Goal: Task Accomplishment & Management: Manage account settings

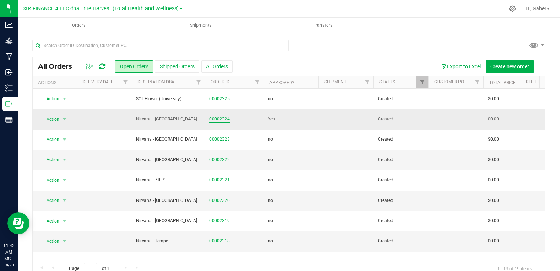
click at [219, 118] on link "00002324" at bounding box center [219, 119] width 21 height 7
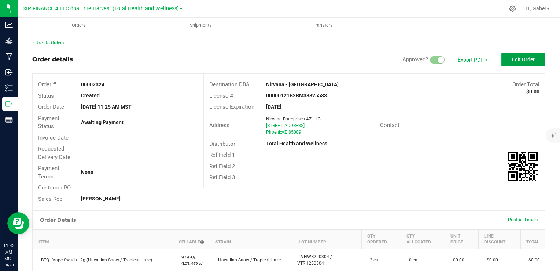
click at [512, 59] on span "Edit Order" at bounding box center [523, 59] width 23 height 6
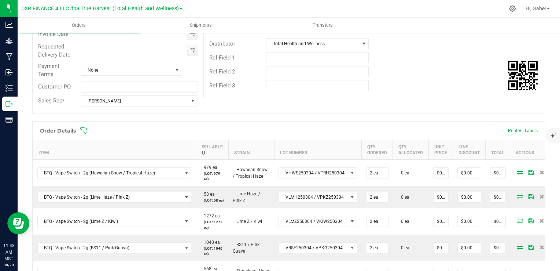
scroll to position [110, 0]
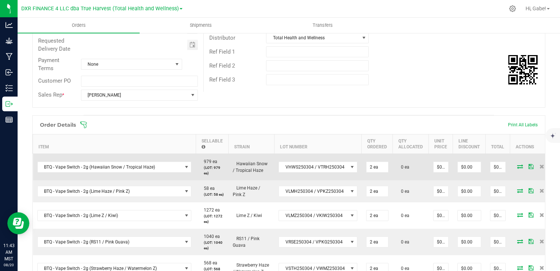
click at [517, 165] on icon at bounding box center [520, 166] width 6 height 4
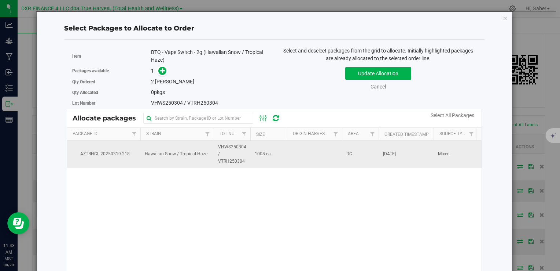
click at [248, 153] on td "VHWS250304 / VTRH250304" at bounding box center [232, 153] width 37 height 27
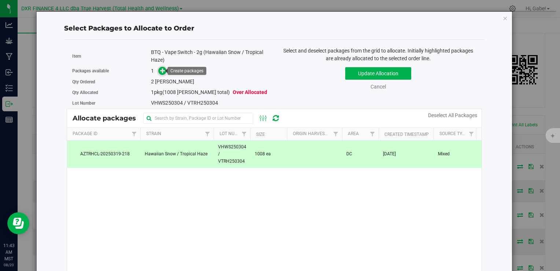
click at [160, 72] on icon at bounding box center [162, 70] width 5 height 5
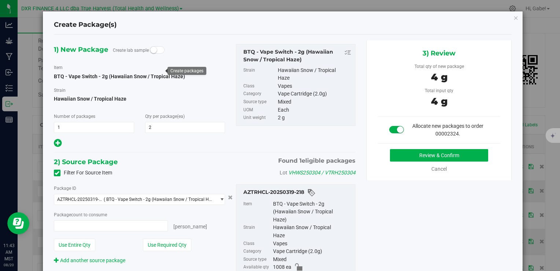
type input "2 ea"
click at [423, 153] on button "Review & Confirm" at bounding box center [439, 155] width 98 height 12
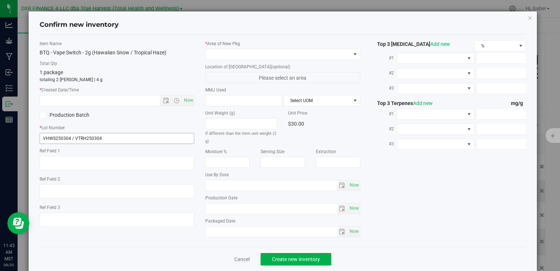
type textarea "[DATE]"
click at [96, 157] on textarea at bounding box center [117, 163] width 155 height 14
click at [94, 102] on input "text" at bounding box center [106, 100] width 132 height 10
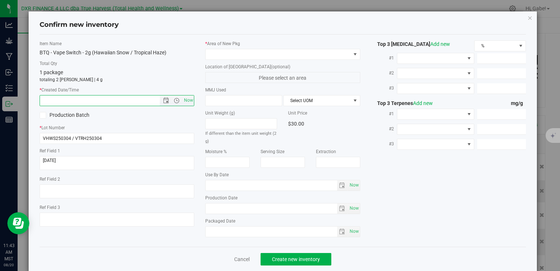
paste input "[DATE]"
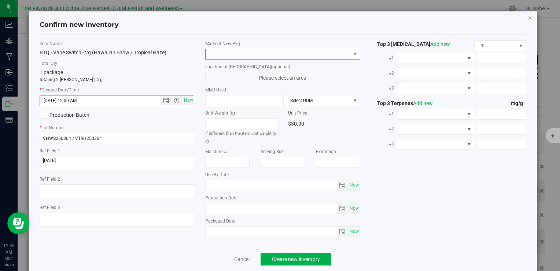
click at [255, 52] on span at bounding box center [278, 54] width 145 height 10
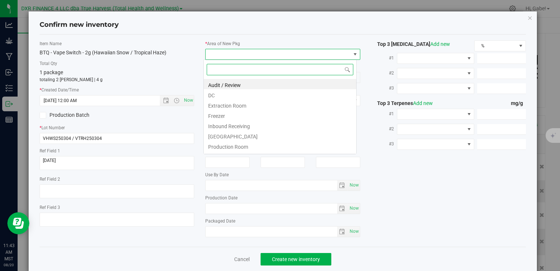
type input "[DATE] 11:43 AM"
click at [241, 97] on li "DC" at bounding box center [280, 94] width 153 height 10
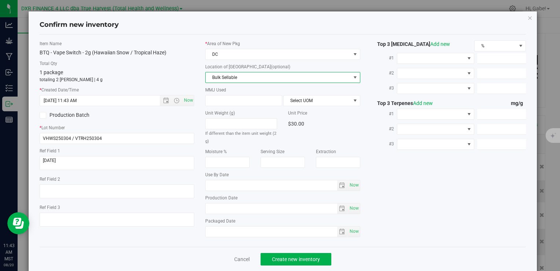
click at [245, 77] on span "Bulk Sellable" at bounding box center [278, 77] width 145 height 10
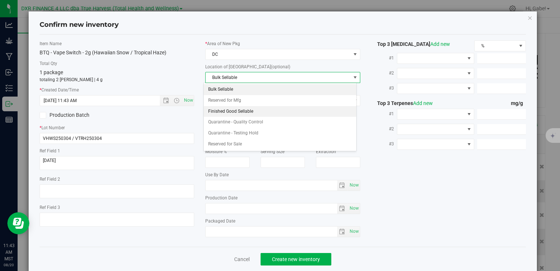
click at [235, 106] on li "Finished Good Sellable" at bounding box center [280, 111] width 153 height 11
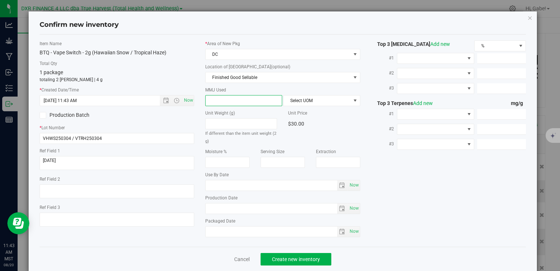
click at [237, 102] on span at bounding box center [243, 100] width 77 height 11
type input "2"
type input "2.0000"
click at [313, 101] on span "Select UOM" at bounding box center [317, 100] width 67 height 10
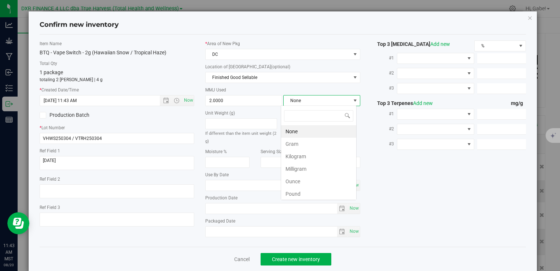
scroll to position [11, 76]
click at [300, 146] on li "Gram" at bounding box center [318, 144] width 75 height 12
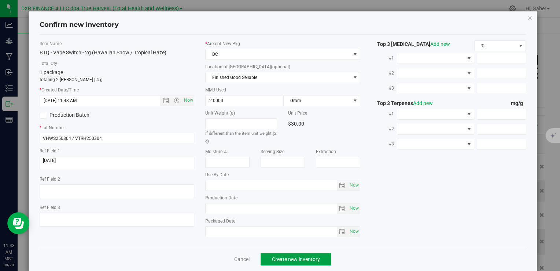
click at [303, 256] on span "Create new inventory" at bounding box center [296, 259] width 48 height 6
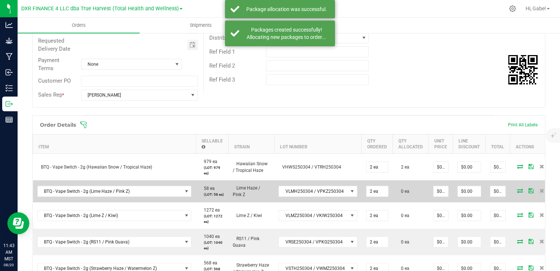
click at [517, 192] on icon at bounding box center [520, 190] width 6 height 4
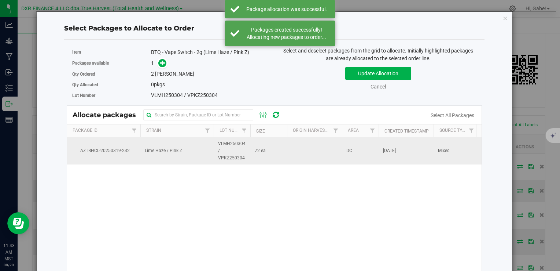
click at [184, 150] on td "Lime Haze / Pink Z" at bounding box center [176, 150] width 73 height 27
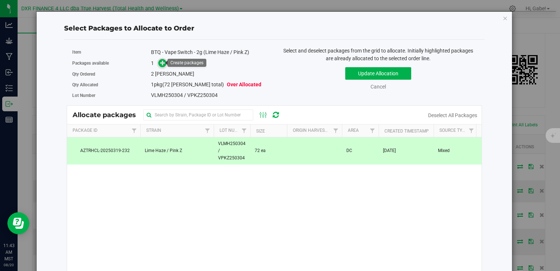
click at [158, 61] on link at bounding box center [162, 63] width 8 height 6
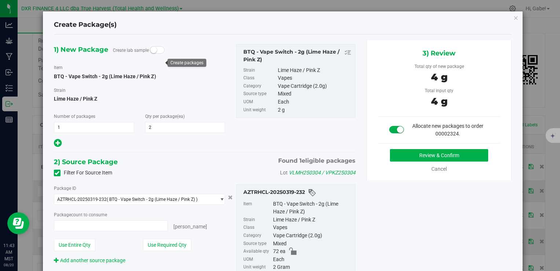
type input "2 ea"
click at [442, 151] on button "Review & Confirm" at bounding box center [439, 155] width 98 height 12
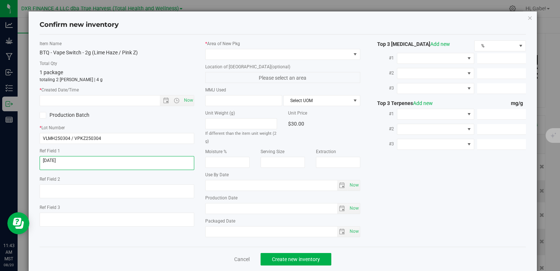
click at [84, 158] on textarea at bounding box center [117, 163] width 155 height 14
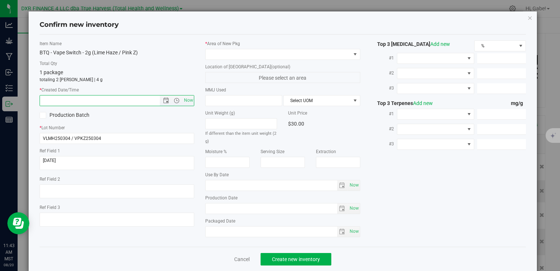
click at [91, 99] on input "text" at bounding box center [106, 100] width 132 height 10
paste input "[DATE]"
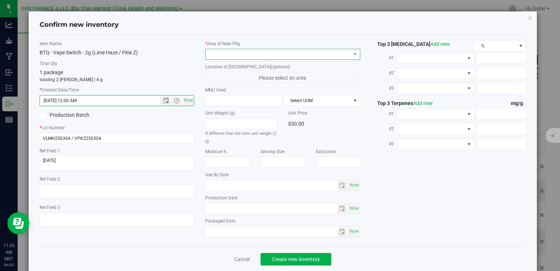
click at [219, 52] on span at bounding box center [278, 54] width 145 height 10
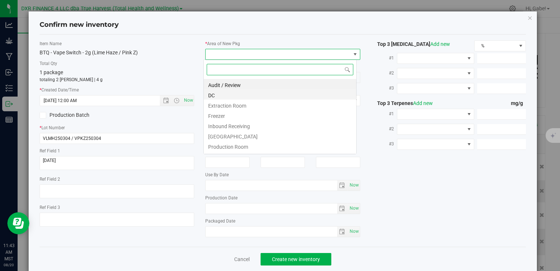
type input "[DATE] 11:43 AM"
click at [230, 97] on li "DC" at bounding box center [280, 94] width 153 height 10
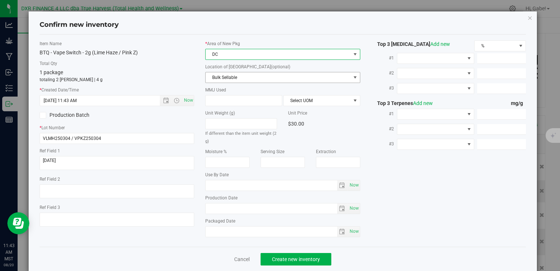
click at [223, 78] on span "Bulk Sellable" at bounding box center [278, 77] width 145 height 10
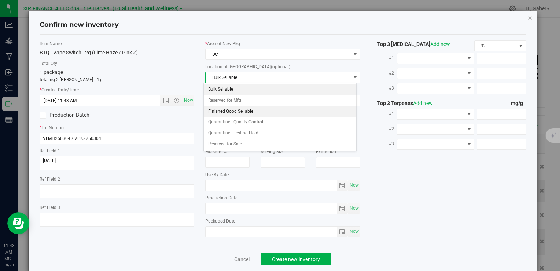
click at [224, 110] on li "Finished Good Sellable" at bounding box center [280, 111] width 153 height 11
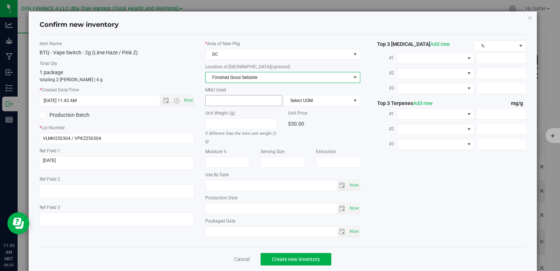
click at [227, 99] on span at bounding box center [243, 100] width 77 height 11
type input "2"
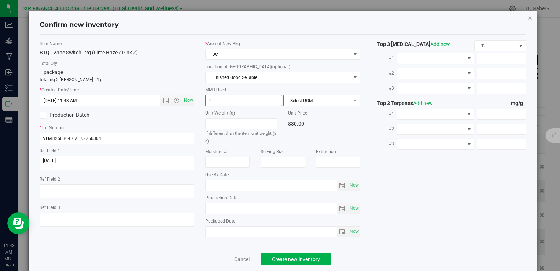
type input "2.0000"
click at [300, 96] on span "Select UOM" at bounding box center [317, 100] width 67 height 10
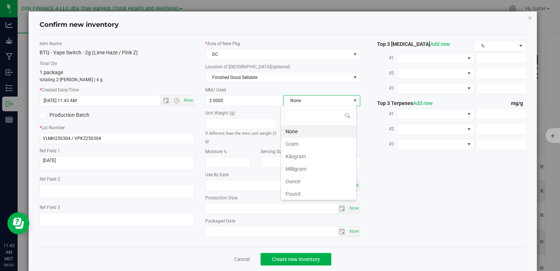
scroll to position [11, 76]
click at [304, 140] on li "Gram" at bounding box center [318, 144] width 75 height 12
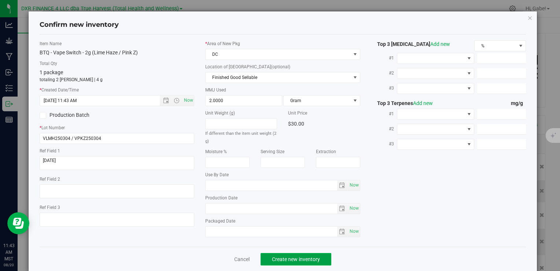
click at [292, 259] on span "Create new inventory" at bounding box center [296, 259] width 48 height 6
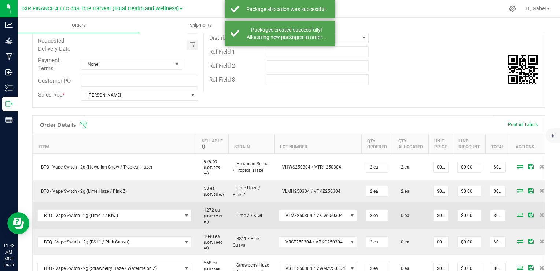
click at [517, 217] on icon at bounding box center [520, 214] width 6 height 4
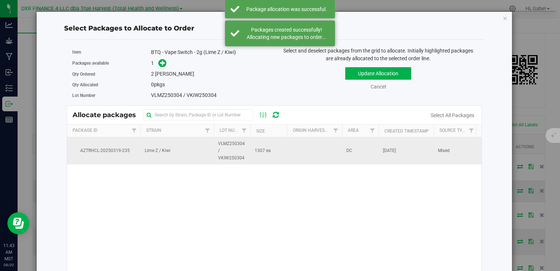
click at [107, 151] on span "AZTRHCL-20250319-235" at bounding box center [104, 150] width 65 height 7
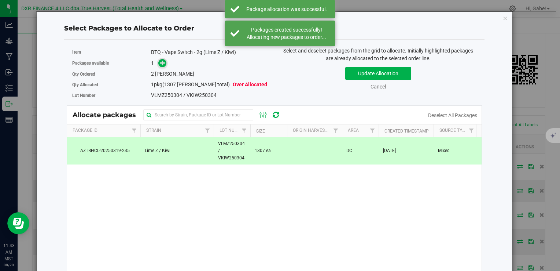
click at [163, 62] on icon at bounding box center [162, 62] width 5 height 5
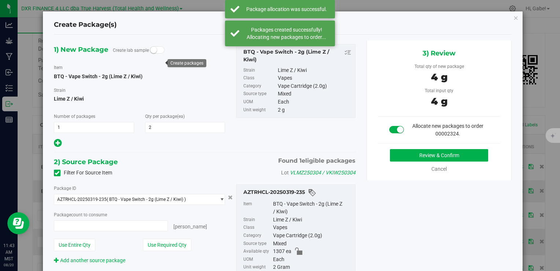
type input "2 ea"
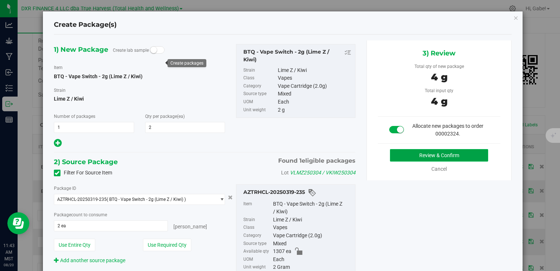
click at [395, 154] on button "Review & Confirm" at bounding box center [439, 155] width 98 height 12
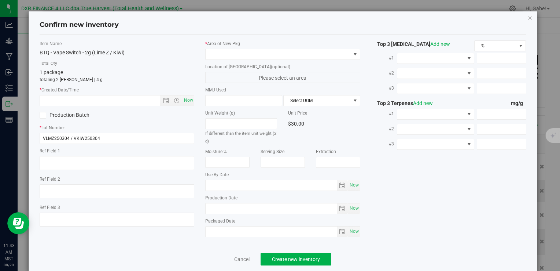
type textarea "[DATE]"
click at [76, 155] on div "Ref Field 1" at bounding box center [117, 159] width 155 height 25
click at [72, 162] on textarea at bounding box center [117, 163] width 155 height 14
click at [72, 161] on textarea at bounding box center [117, 163] width 155 height 14
click at [72, 160] on textarea at bounding box center [117, 163] width 155 height 14
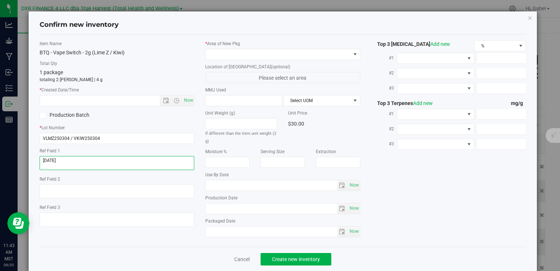
click at [73, 159] on textarea at bounding box center [117, 163] width 155 height 14
click at [73, 158] on textarea at bounding box center [117, 163] width 155 height 14
click at [88, 102] on input "text" at bounding box center [106, 100] width 132 height 10
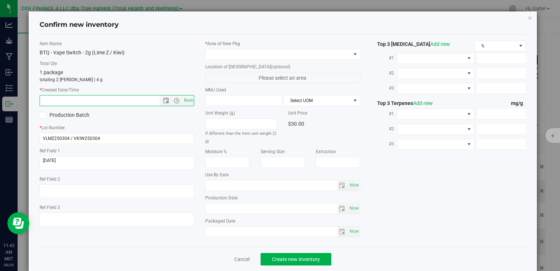
paste input "[DATE]"
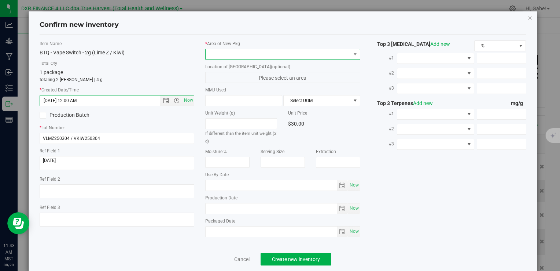
click at [230, 53] on span at bounding box center [278, 54] width 145 height 10
type input "[DATE] 11:43 AM"
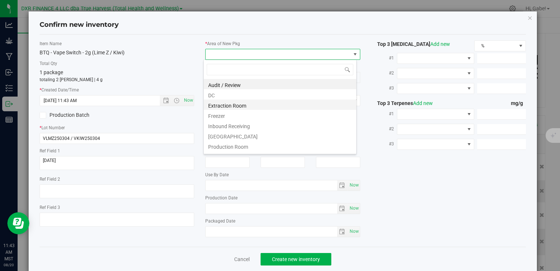
scroll to position [11, 153]
click at [236, 97] on li "DC" at bounding box center [280, 94] width 153 height 10
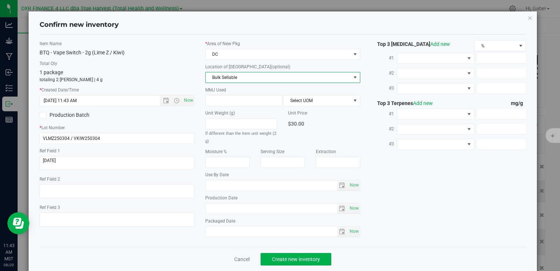
click at [235, 81] on span "Bulk Sellable" at bounding box center [278, 77] width 145 height 10
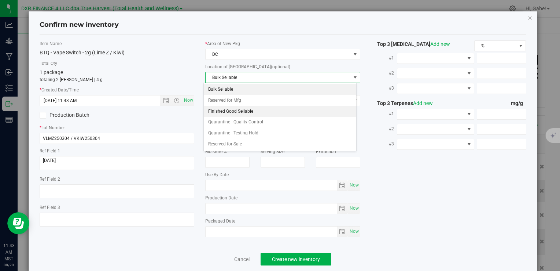
click at [246, 111] on li "Finished Good Sellable" at bounding box center [280, 111] width 153 height 11
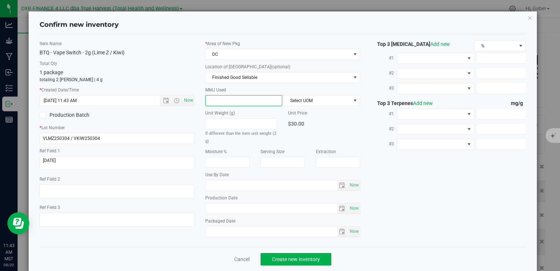
click at [235, 101] on span at bounding box center [243, 100] width 77 height 11
type input "2"
type input "2.0000"
click at [299, 104] on span "Select UOM" at bounding box center [317, 100] width 67 height 10
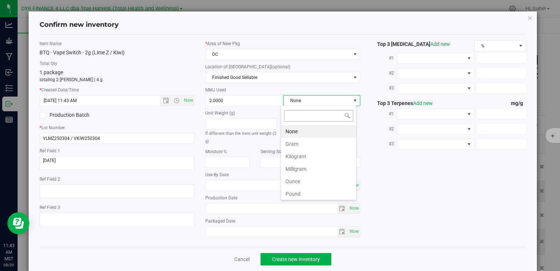
scroll to position [11, 76]
click at [294, 144] on li "Gram" at bounding box center [318, 144] width 75 height 12
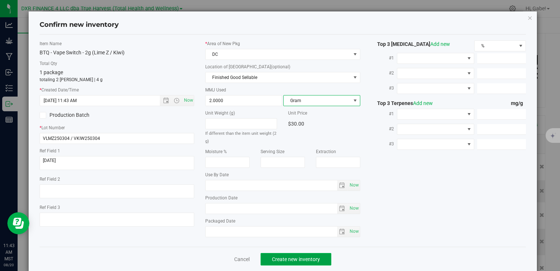
click at [300, 256] on span "Create new inventory" at bounding box center [296, 259] width 48 height 6
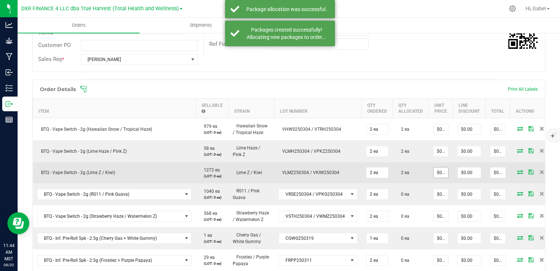
scroll to position [147, 0]
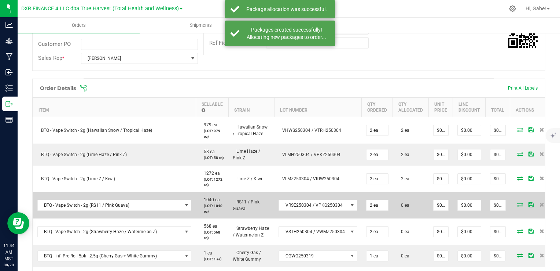
click at [517, 206] on icon at bounding box center [520, 204] width 6 height 4
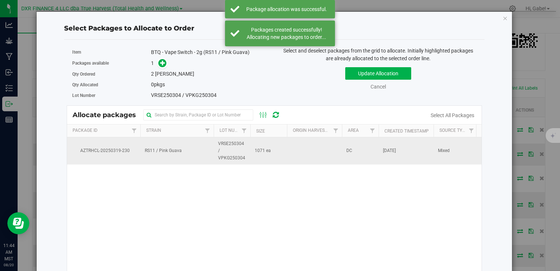
drag, startPoint x: 289, startPoint y: 143, endPoint x: 293, endPoint y: 145, distance: 4.3
click at [289, 143] on td at bounding box center [314, 150] width 55 height 27
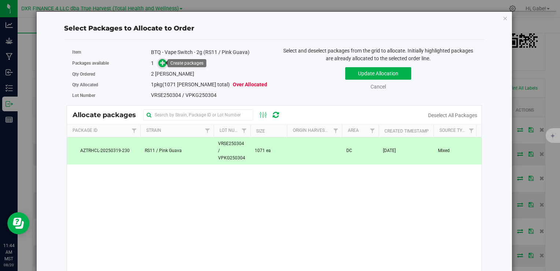
click at [163, 61] on icon at bounding box center [162, 62] width 5 height 5
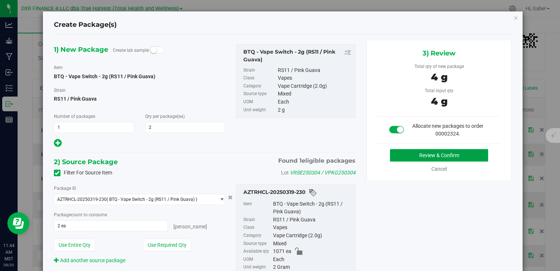
click at [402, 154] on button "Review & Confirm" at bounding box center [439, 155] width 98 height 12
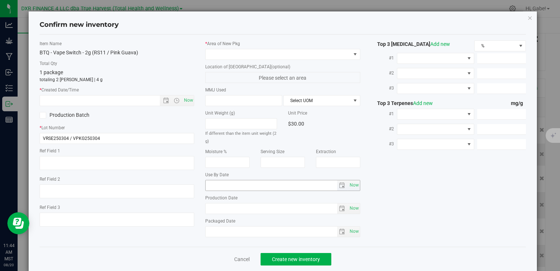
type textarea "[DATE]"
click at [107, 159] on textarea at bounding box center [117, 163] width 155 height 14
click at [127, 100] on input "text" at bounding box center [106, 100] width 132 height 10
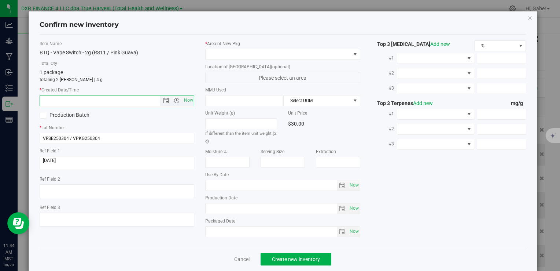
paste input "[DATE]"
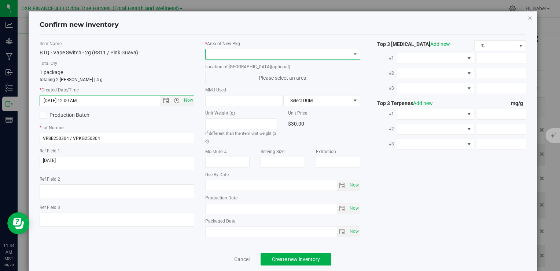
click at [235, 54] on span at bounding box center [278, 54] width 145 height 10
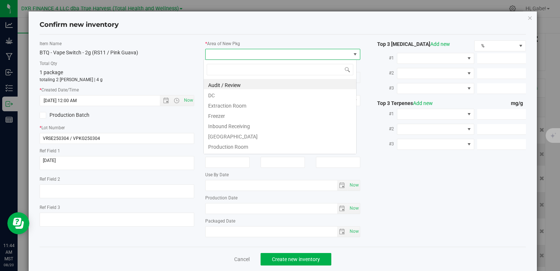
type input "[DATE] 11:44 AM"
click at [226, 94] on li "DC" at bounding box center [280, 94] width 153 height 10
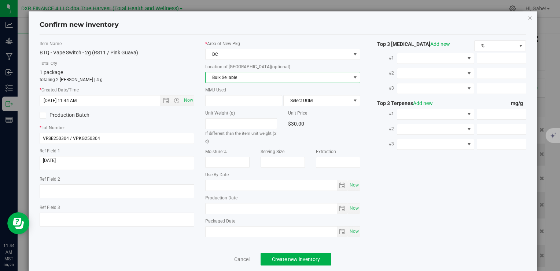
click at [227, 74] on span "Bulk Sellable" at bounding box center [278, 77] width 145 height 10
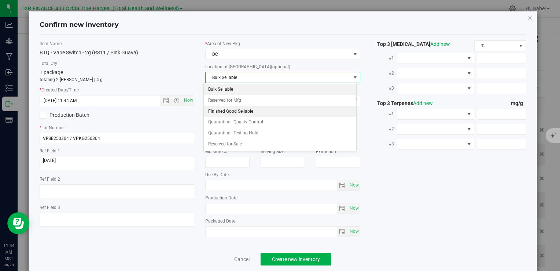
click at [222, 109] on li "Finished Good Sellable" at bounding box center [280, 111] width 153 height 11
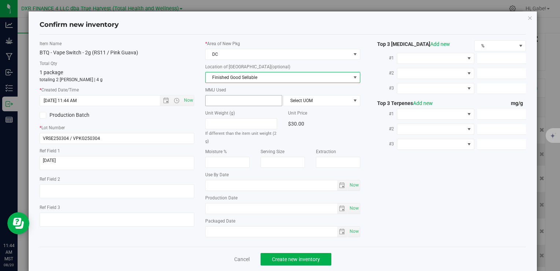
click at [233, 100] on span at bounding box center [243, 100] width 77 height 11
type input "2"
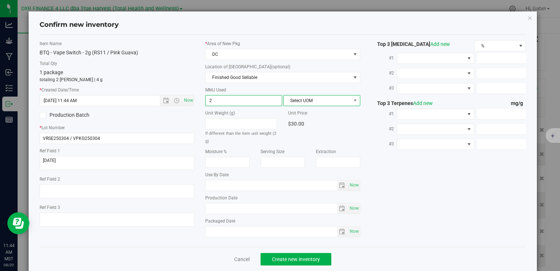
type input "2.0000"
click at [293, 99] on span "Select UOM" at bounding box center [317, 100] width 67 height 10
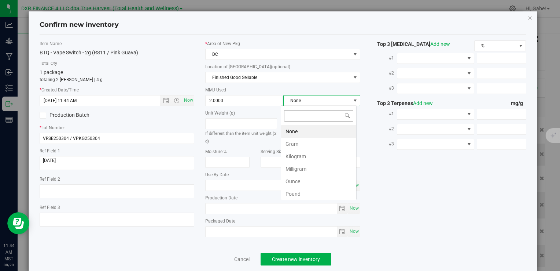
scroll to position [11, 76]
click at [297, 143] on li "Gram" at bounding box center [318, 144] width 75 height 12
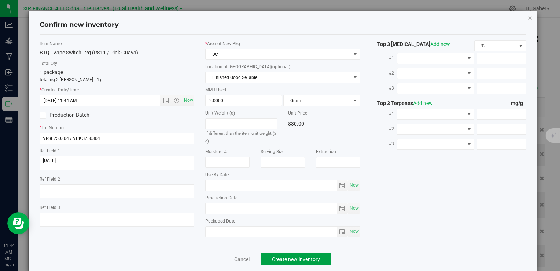
click at [305, 253] on button "Create new inventory" at bounding box center [296, 259] width 71 height 12
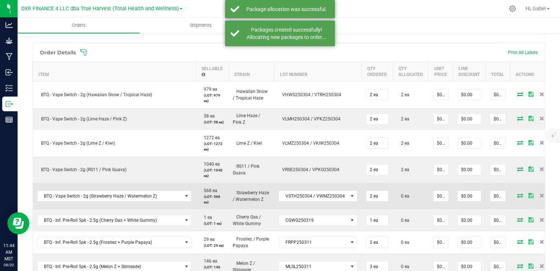
scroll to position [183, 0]
click at [517, 196] on icon at bounding box center [520, 194] width 6 height 4
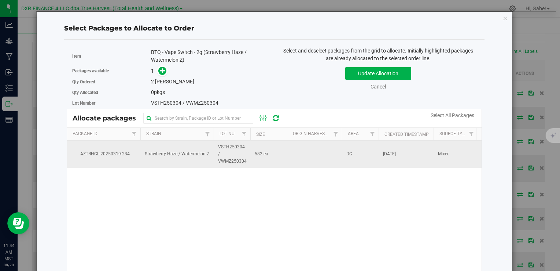
click at [138, 149] on td "AZTRHCL-20250319-234" at bounding box center [103, 153] width 73 height 27
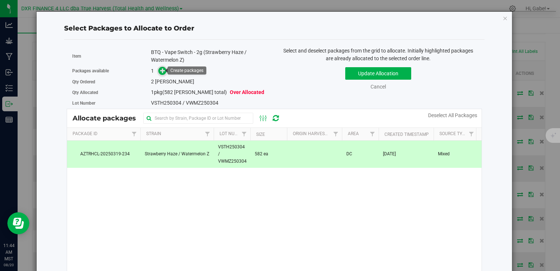
click at [158, 67] on span at bounding box center [162, 71] width 8 height 8
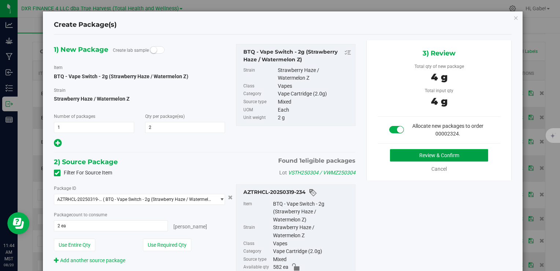
click at [401, 153] on button "Review & Confirm" at bounding box center [439, 155] width 98 height 12
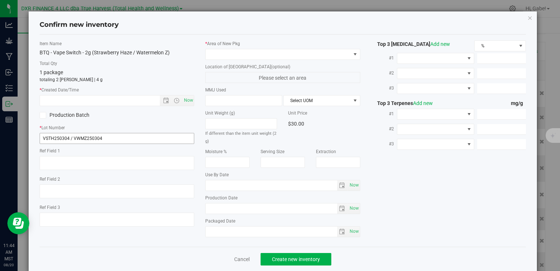
type textarea "[DATE]"
click at [69, 159] on textarea at bounding box center [117, 163] width 155 height 14
click at [76, 100] on input "text" at bounding box center [106, 100] width 132 height 10
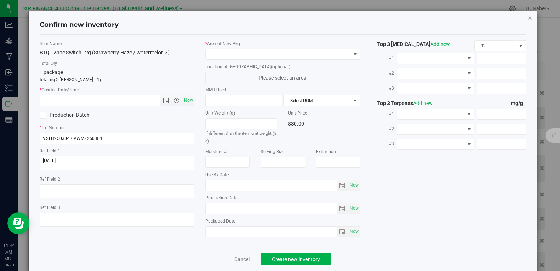
paste input "[DATE]"
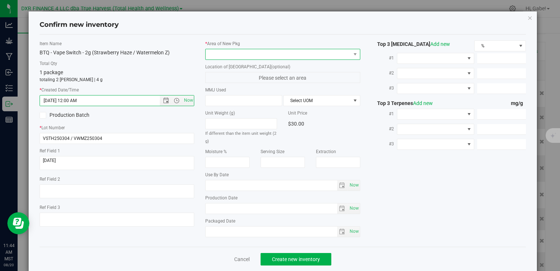
click at [255, 55] on span at bounding box center [278, 54] width 145 height 10
type input "[DATE] 11:44 AM"
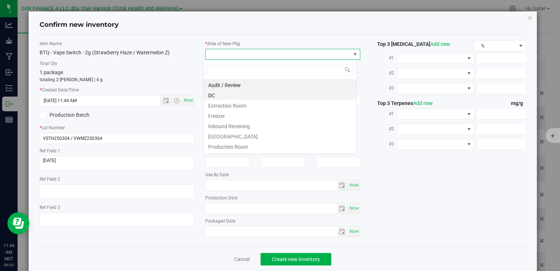
scroll to position [11, 153]
click at [235, 98] on li "DC" at bounding box center [280, 94] width 153 height 10
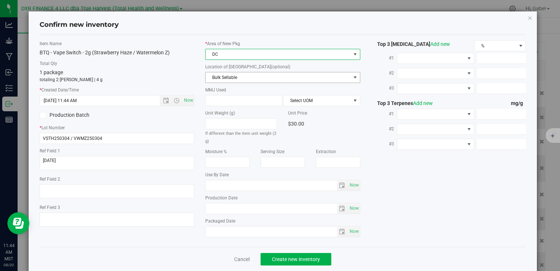
click at [241, 74] on span "Bulk Sellable" at bounding box center [278, 77] width 145 height 10
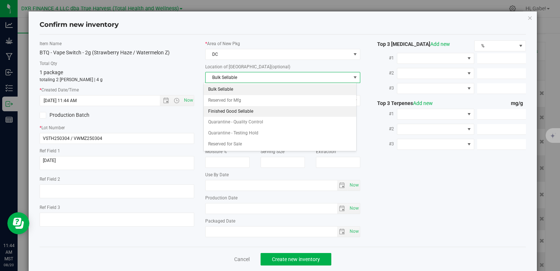
click at [237, 108] on li "Finished Good Sellable" at bounding box center [280, 111] width 153 height 11
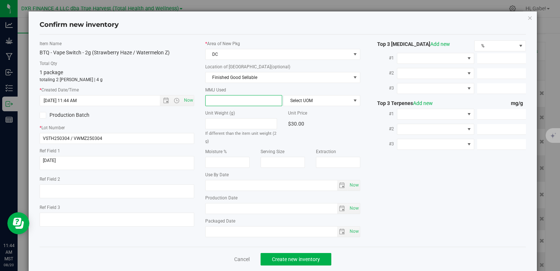
click at [230, 99] on span at bounding box center [243, 100] width 77 height 11
type input "2"
type input "2.0000"
click at [302, 100] on span "Select UOM" at bounding box center [317, 100] width 67 height 10
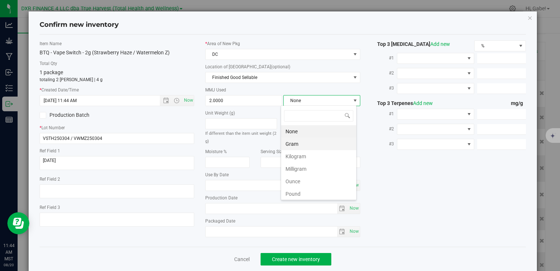
scroll to position [11, 76]
click at [296, 141] on li "Gram" at bounding box center [318, 144] width 75 height 12
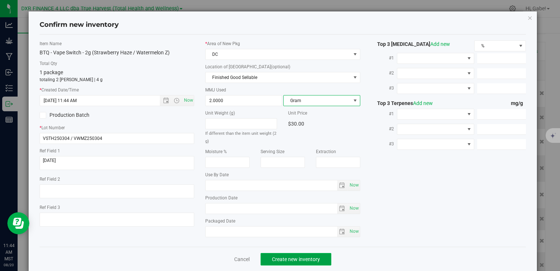
click at [315, 256] on span "Create new inventory" at bounding box center [296, 259] width 48 height 6
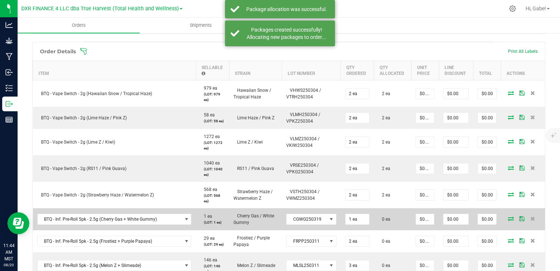
click at [508, 216] on icon at bounding box center [511, 218] width 6 height 4
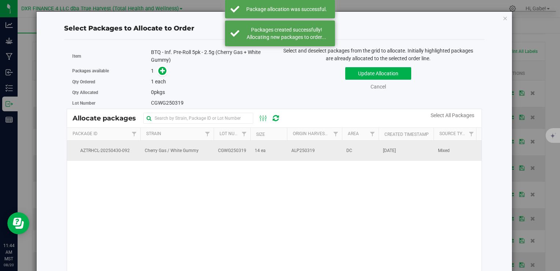
click at [292, 148] on span "ALP250319" at bounding box center [303, 150] width 23 height 7
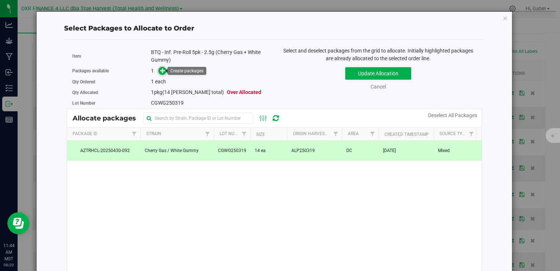
click at [161, 70] on icon at bounding box center [162, 70] width 5 height 5
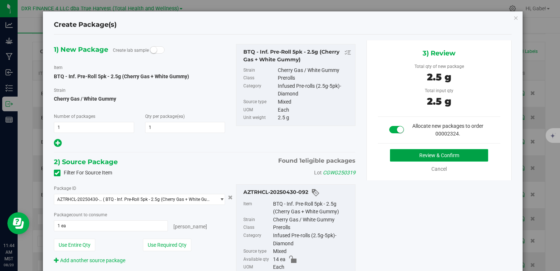
click at [437, 155] on button "Review & Confirm" at bounding box center [439, 155] width 98 height 12
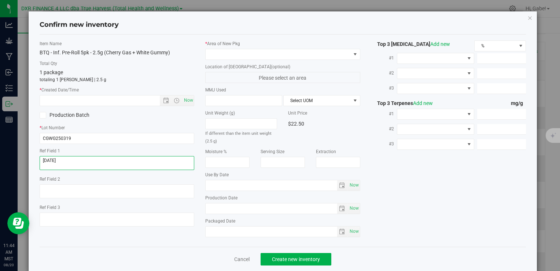
click at [91, 158] on textarea at bounding box center [117, 163] width 155 height 14
click at [125, 96] on input "text" at bounding box center [106, 100] width 132 height 10
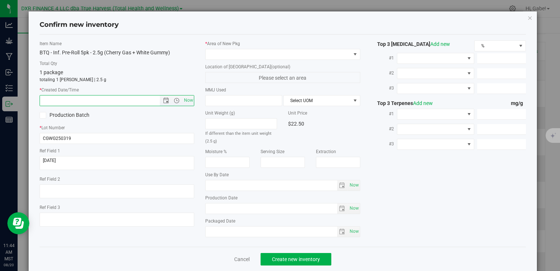
paste input "[DATE]"
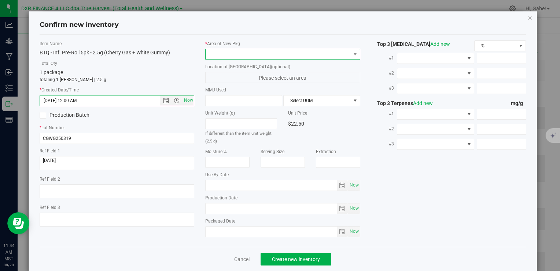
click at [222, 56] on span at bounding box center [278, 54] width 145 height 10
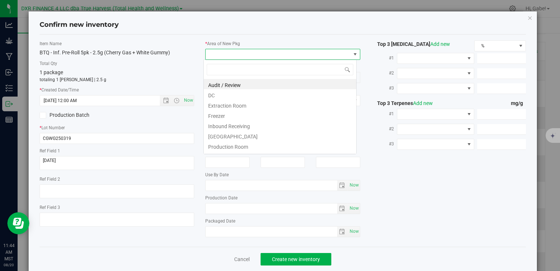
type input "[DATE] 11:44 AM"
click at [216, 93] on li "DC" at bounding box center [280, 94] width 153 height 10
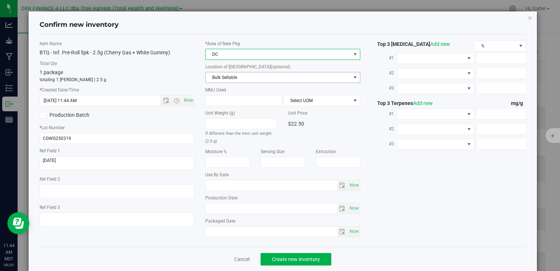
click at [218, 73] on span "Bulk Sellable" at bounding box center [278, 77] width 145 height 10
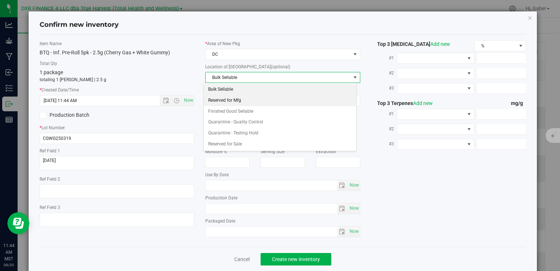
click at [220, 103] on li "Reserved for Mfg" at bounding box center [280, 100] width 153 height 11
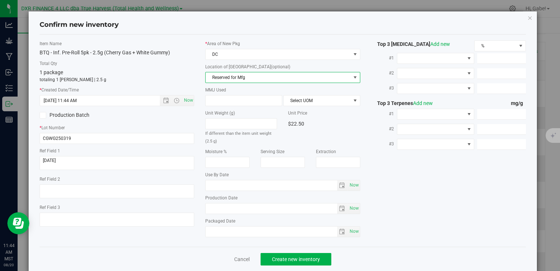
click at [220, 76] on span "Reserved for Mfg" at bounding box center [278, 77] width 145 height 10
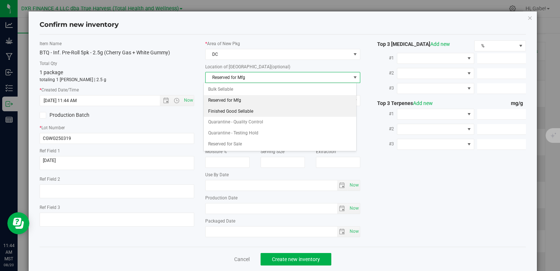
click at [219, 108] on li "Finished Good Sellable" at bounding box center [280, 111] width 153 height 11
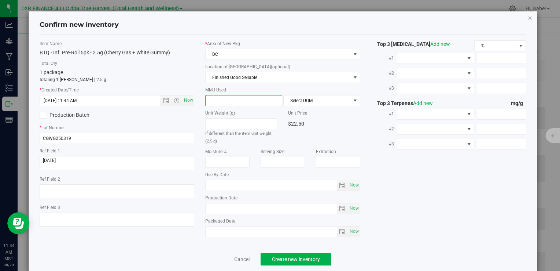
click at [221, 96] on span at bounding box center [243, 100] width 77 height 11
type input "2.5"
click at [325, 97] on span "Select UOM" at bounding box center [317, 100] width 67 height 10
type input "2.5000"
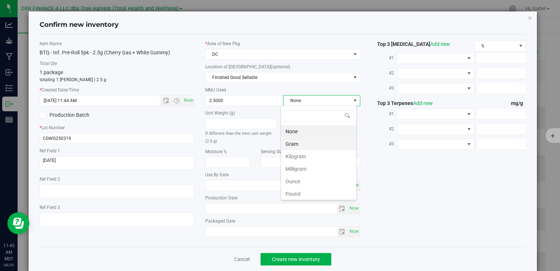
scroll to position [11, 76]
click at [305, 144] on li "Gram" at bounding box center [318, 144] width 75 height 12
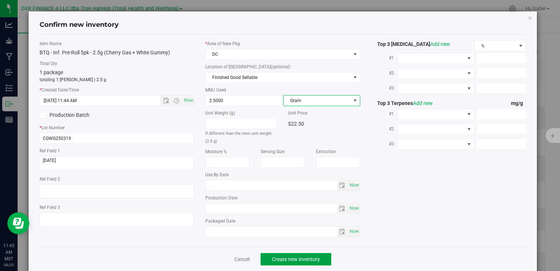
click at [289, 253] on button "Create new inventory" at bounding box center [296, 259] width 71 height 12
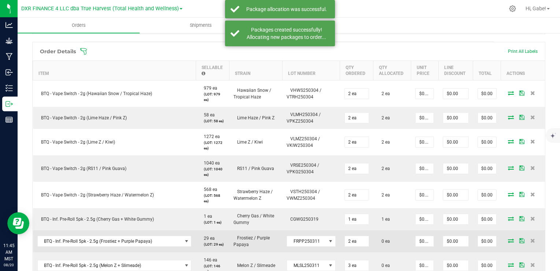
click at [508, 239] on icon at bounding box center [511, 240] width 6 height 4
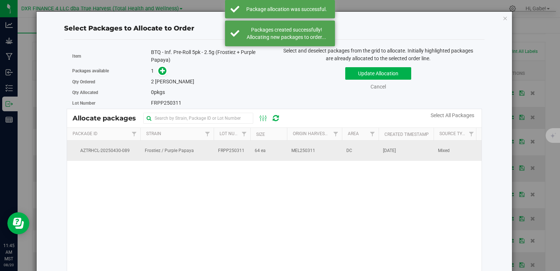
click at [229, 149] on span "FRPP250311" at bounding box center [231, 150] width 26 height 7
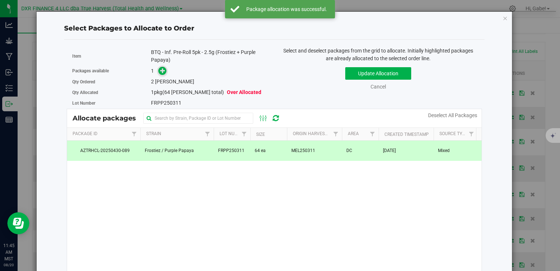
click at [163, 73] on icon at bounding box center [162, 70] width 5 height 5
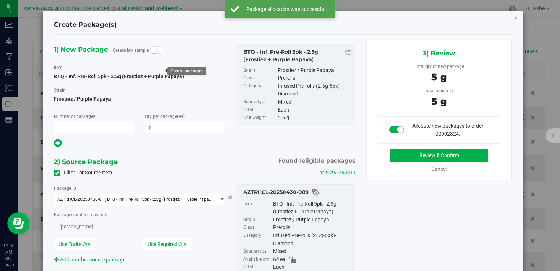
type input "2"
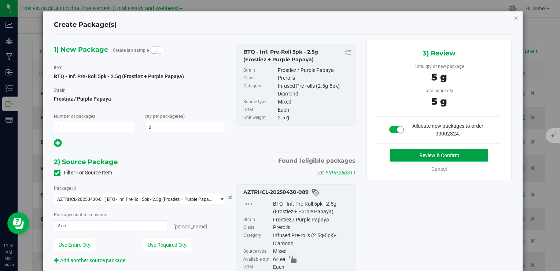
click at [401, 158] on button "Review & Confirm" at bounding box center [439, 155] width 98 height 12
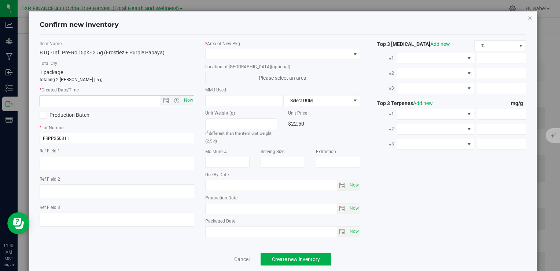
type textarea "[DATE]"
click at [65, 164] on textarea at bounding box center [117, 163] width 155 height 14
click at [97, 100] on input "text" at bounding box center [106, 100] width 132 height 10
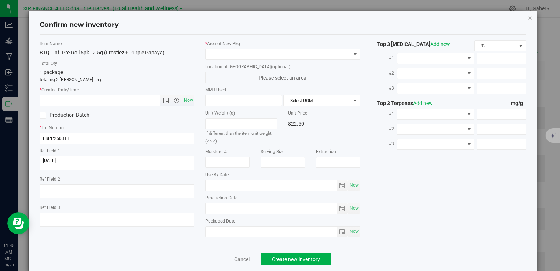
paste input "[DATE]"
click at [235, 48] on div "* Area of [GEOGRAPHIC_DATA]" at bounding box center [282, 49] width 155 height 19
type input "[DATE] 11:45 AM"
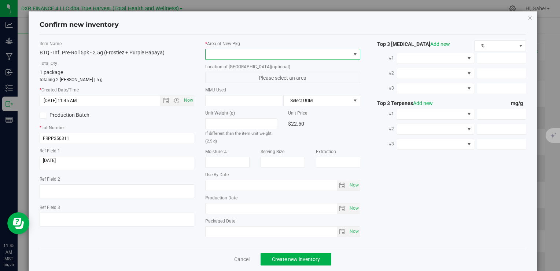
click at [228, 54] on span at bounding box center [278, 54] width 145 height 10
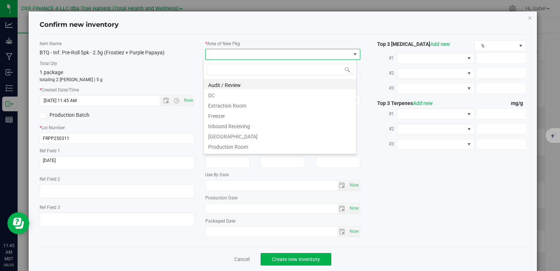
scroll to position [11, 153]
click at [216, 95] on li "DC" at bounding box center [280, 94] width 153 height 10
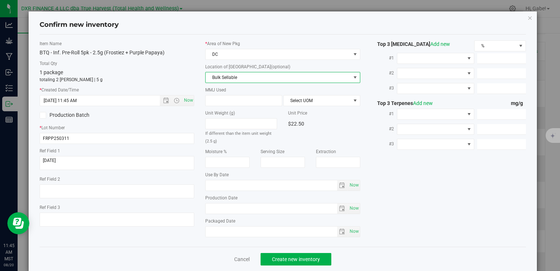
click at [221, 80] on span "Bulk Sellable" at bounding box center [278, 77] width 145 height 10
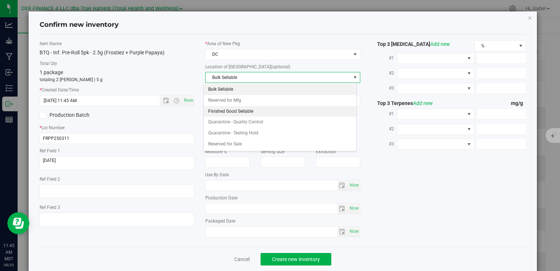
click at [219, 112] on li "Finished Good Sellable" at bounding box center [280, 111] width 153 height 11
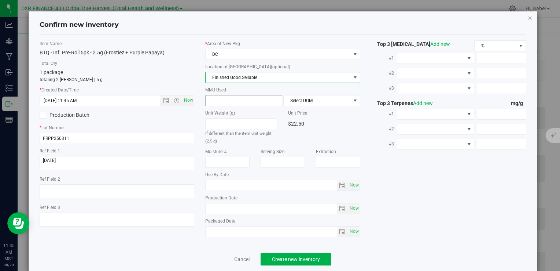
click at [222, 100] on span at bounding box center [243, 100] width 77 height 11
type input "2.5"
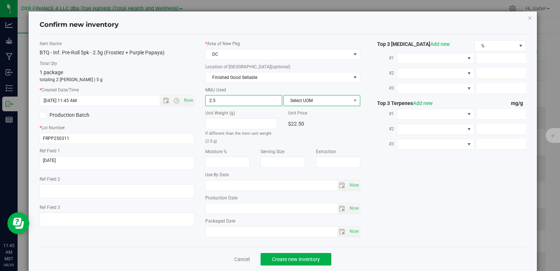
type input "2.5000"
click at [297, 102] on span "Select UOM" at bounding box center [317, 100] width 67 height 10
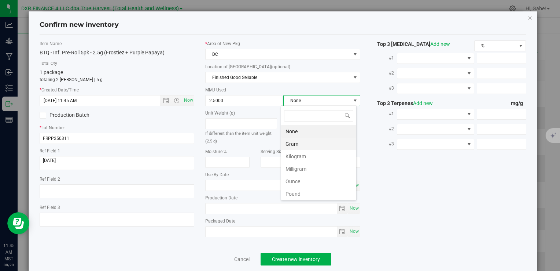
scroll to position [11, 76]
click at [297, 143] on li "Gram" at bounding box center [318, 144] width 75 height 12
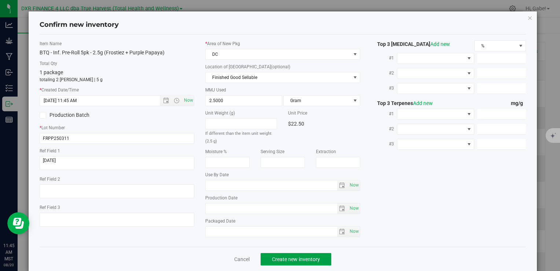
click at [303, 261] on button "Create new inventory" at bounding box center [296, 259] width 71 height 12
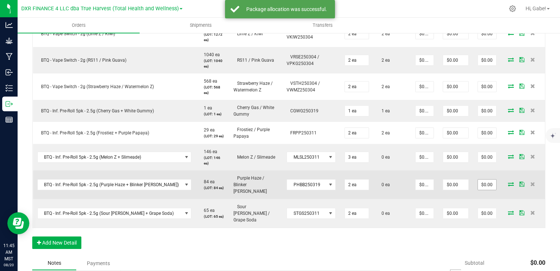
scroll to position [293, 0]
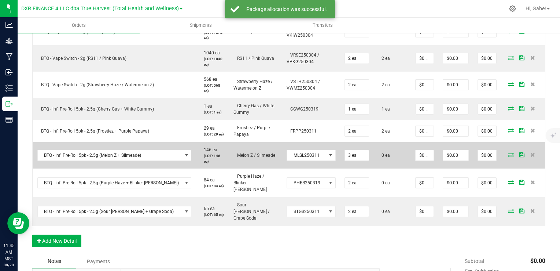
click at [508, 154] on icon at bounding box center [511, 154] width 6 height 4
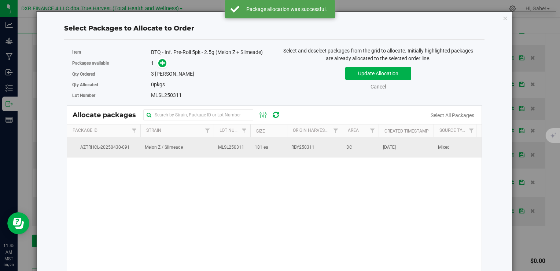
click at [192, 143] on td "Melon Z / Slimeade" at bounding box center [176, 147] width 73 height 20
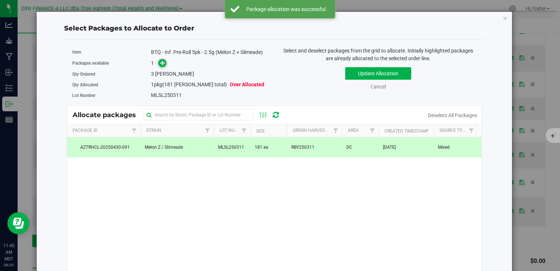
click at [163, 62] on icon at bounding box center [162, 62] width 5 height 5
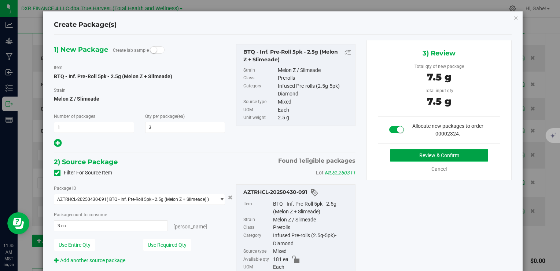
click at [405, 153] on button "Review & Confirm" at bounding box center [439, 155] width 98 height 12
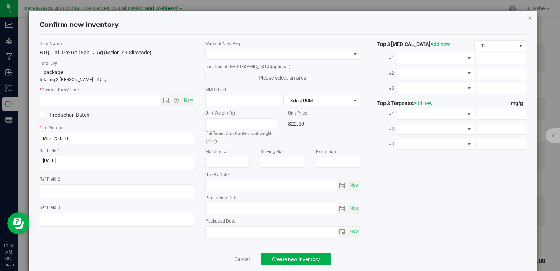
click at [91, 159] on textarea at bounding box center [117, 163] width 155 height 14
click at [120, 104] on input "text" at bounding box center [106, 100] width 132 height 10
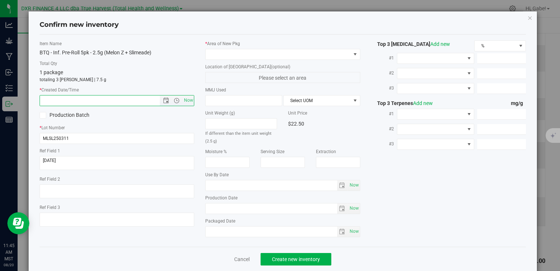
paste input "[DATE]"
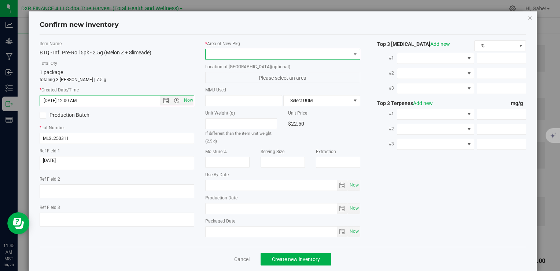
click at [230, 52] on span at bounding box center [278, 54] width 145 height 10
type input "[DATE] 11:45 AM"
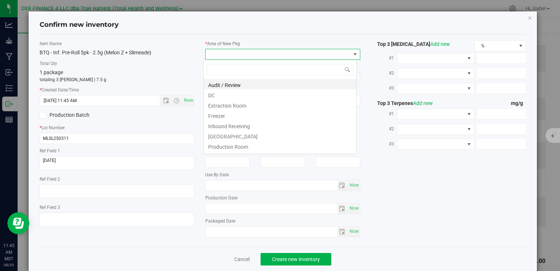
scroll to position [11, 153]
click at [224, 92] on li "DC" at bounding box center [280, 94] width 153 height 10
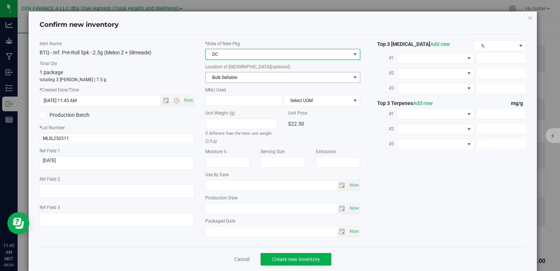
click at [226, 78] on span "Bulk Sellable" at bounding box center [278, 77] width 145 height 10
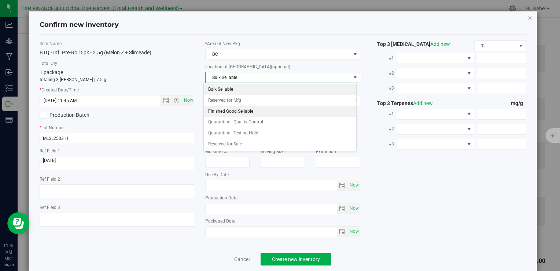
click at [227, 111] on li "Finished Good Sellable" at bounding box center [280, 111] width 153 height 11
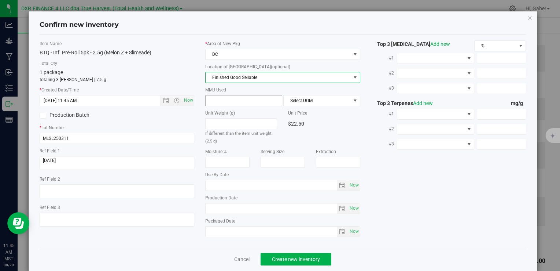
click at [235, 100] on span at bounding box center [243, 100] width 77 height 11
type input "2.5"
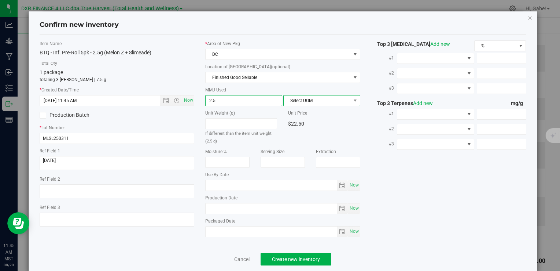
type input "2.5000"
click at [316, 99] on span "Select UOM" at bounding box center [317, 100] width 67 height 10
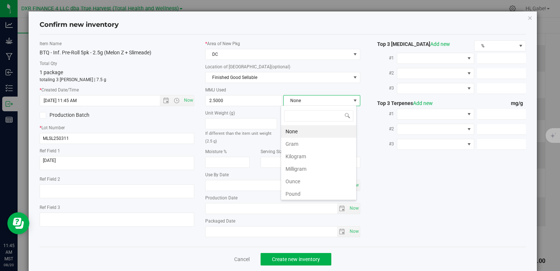
scroll to position [11, 76]
click at [305, 141] on li "Gram" at bounding box center [318, 144] width 75 height 12
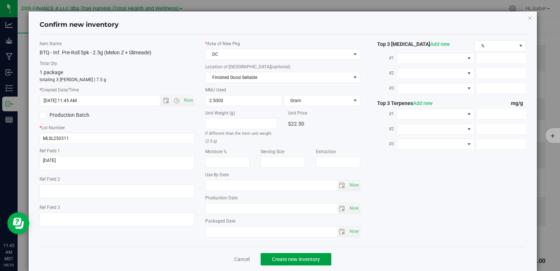
click at [315, 259] on span "Create new inventory" at bounding box center [296, 259] width 48 height 6
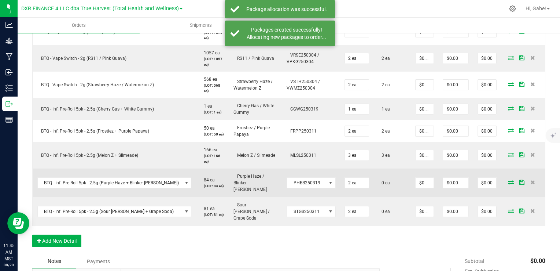
click at [508, 180] on icon at bounding box center [511, 182] width 6 height 4
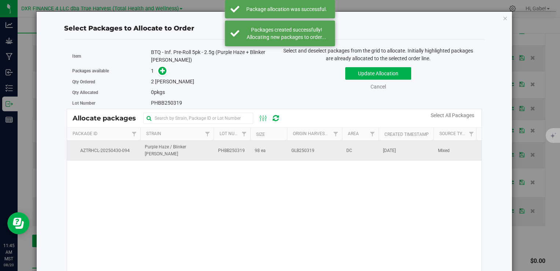
click at [194, 155] on td "Purple Haze / Blinker [PERSON_NAME]" at bounding box center [176, 150] width 73 height 20
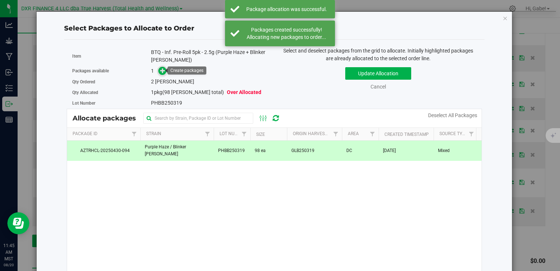
click at [161, 72] on icon at bounding box center [162, 70] width 5 height 5
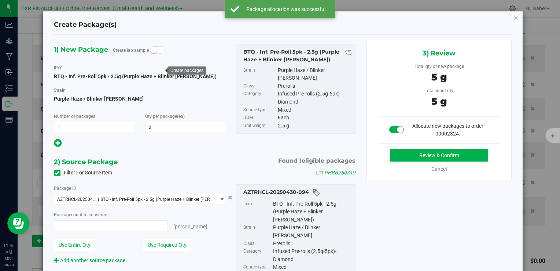
type input "2 ea"
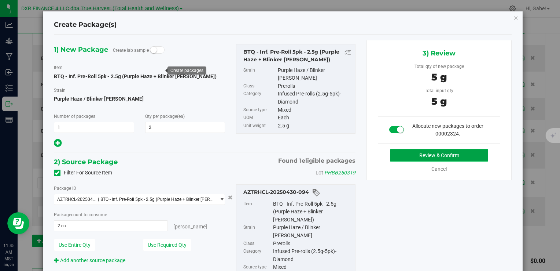
click at [438, 151] on button "Review & Confirm" at bounding box center [439, 155] width 98 height 12
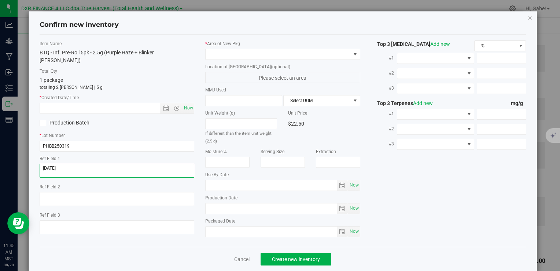
click at [104, 165] on textarea at bounding box center [117, 171] width 155 height 14
click at [104, 164] on textarea at bounding box center [117, 171] width 155 height 14
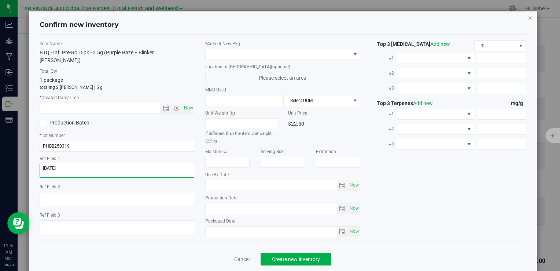
click at [104, 164] on textarea at bounding box center [117, 171] width 155 height 14
click at [109, 103] on input "text" at bounding box center [106, 108] width 132 height 10
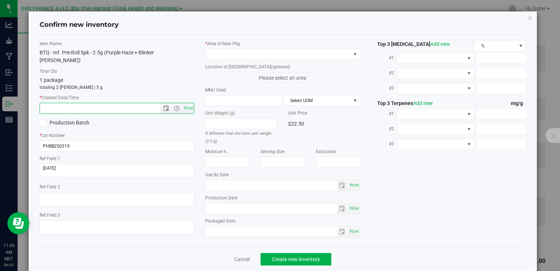
paste input "[DATE]"
type input "[DATE] 11:45 AM"
click at [211, 51] on span at bounding box center [278, 54] width 145 height 10
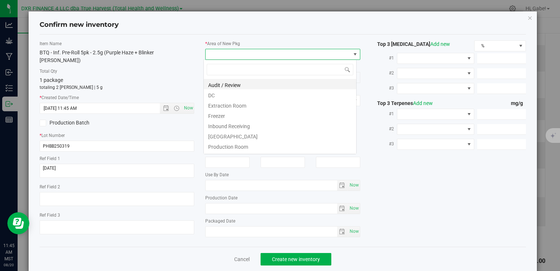
scroll to position [11, 153]
click at [213, 93] on li "DC" at bounding box center [280, 94] width 153 height 10
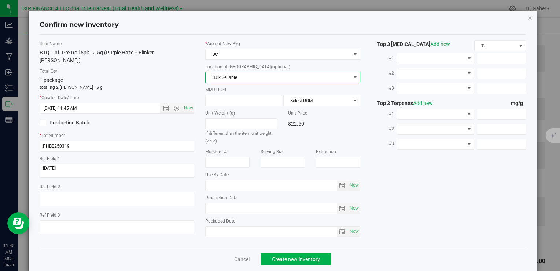
click at [217, 79] on span "Bulk Sellable" at bounding box center [278, 77] width 145 height 10
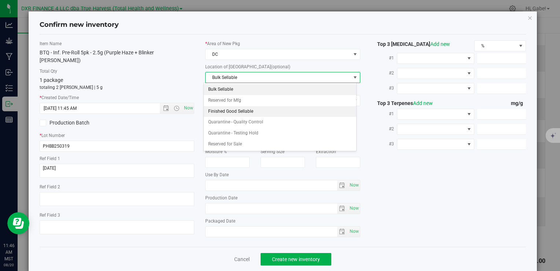
click at [228, 109] on li "Finished Good Sellable" at bounding box center [280, 111] width 153 height 11
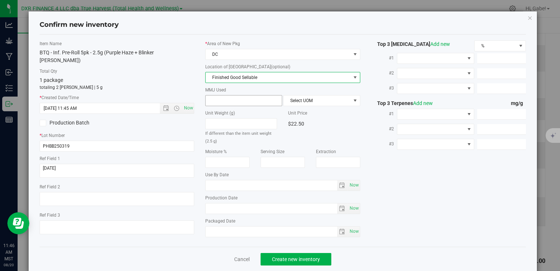
click at [219, 96] on span at bounding box center [243, 100] width 77 height 11
type input "2.5"
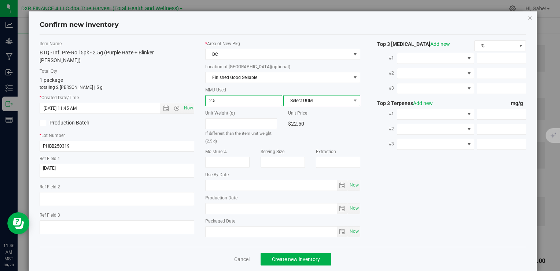
type input "2.5000"
click at [317, 100] on span "Select UOM" at bounding box center [317, 100] width 67 height 10
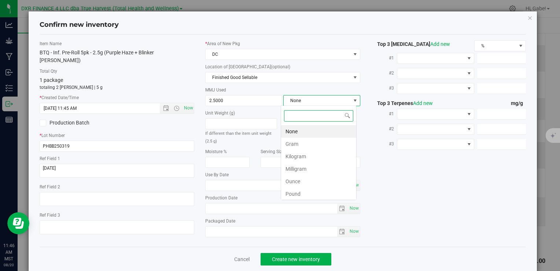
scroll to position [11, 76]
click at [296, 142] on li "Gram" at bounding box center [318, 144] width 75 height 12
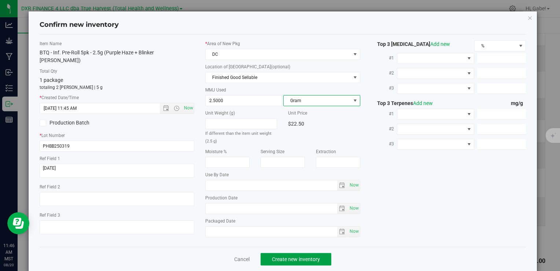
click at [291, 254] on button "Create new inventory" at bounding box center [296, 259] width 71 height 12
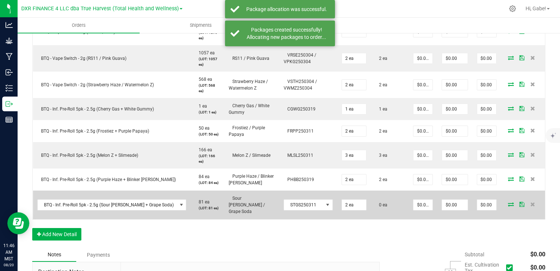
click at [508, 202] on icon at bounding box center [511, 204] width 6 height 4
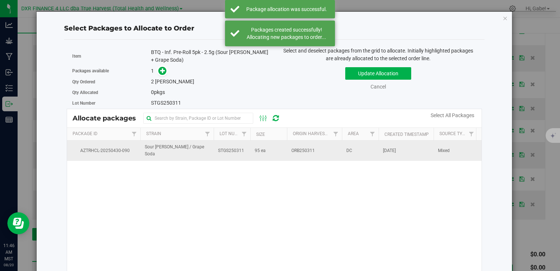
drag, startPoint x: 263, startPoint y: 150, endPoint x: 259, endPoint y: 147, distance: 4.4
click at [263, 149] on span "95 ea" at bounding box center [260, 150] width 11 height 7
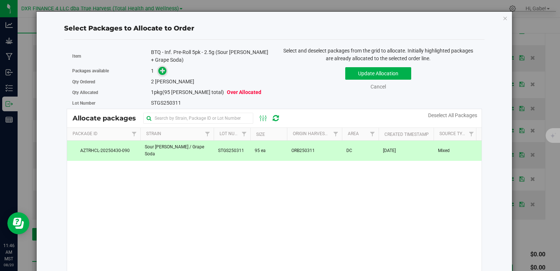
click at [164, 70] on span at bounding box center [162, 71] width 8 height 8
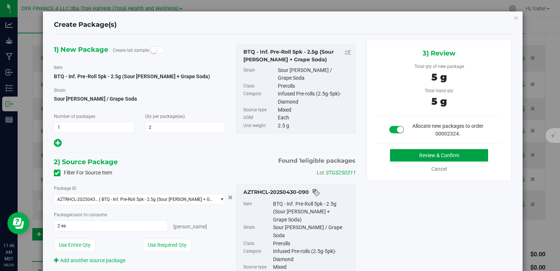
click at [406, 155] on button "Review & Confirm" at bounding box center [439, 155] width 98 height 12
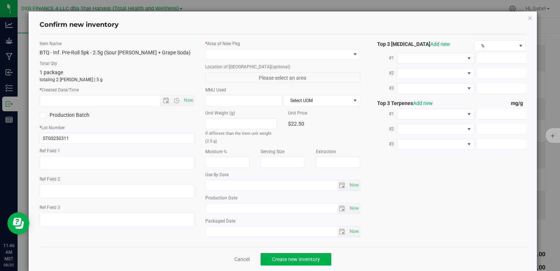
type textarea "[DATE]"
click at [116, 162] on textarea at bounding box center [117, 163] width 155 height 14
click at [95, 107] on div "Item Name BTQ - Inf. Pre-Roll 5pk - 2.5g (Sour [PERSON_NAME] + Grape Soda) Tota…" at bounding box center [117, 136] width 166 height 192
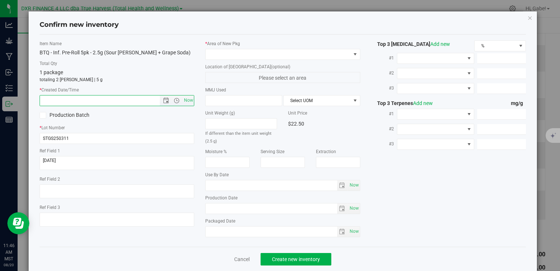
click at [96, 100] on input "text" at bounding box center [106, 100] width 132 height 10
paste input "[DATE]"
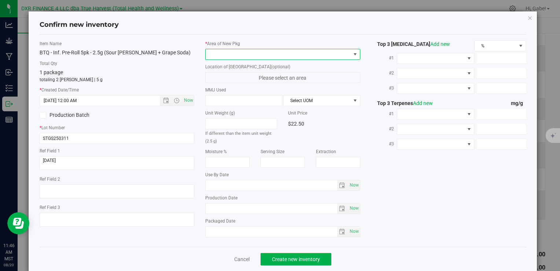
click at [237, 49] on span at bounding box center [278, 54] width 145 height 10
type input "[DATE] 11:46 AM"
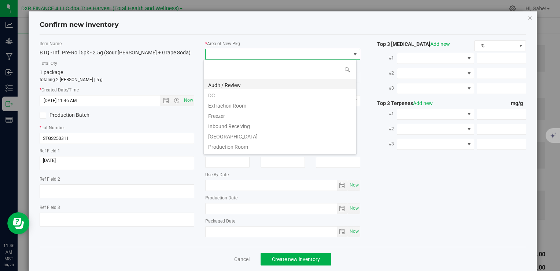
scroll to position [11, 153]
click at [224, 98] on li "DC" at bounding box center [280, 94] width 153 height 10
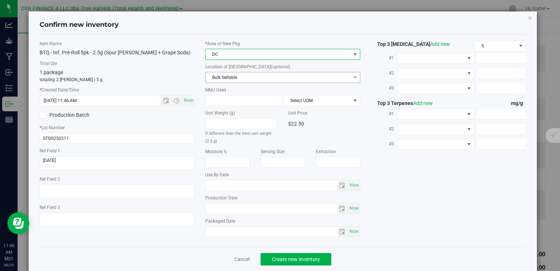
click at [230, 77] on span "Bulk Sellable" at bounding box center [278, 77] width 145 height 10
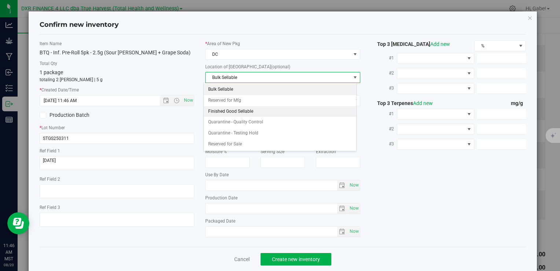
click at [227, 109] on li "Finished Good Sellable" at bounding box center [280, 111] width 153 height 11
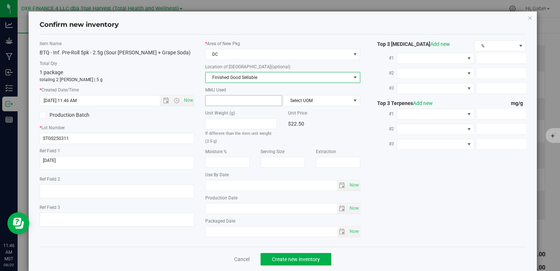
click at [229, 101] on span at bounding box center [243, 100] width 77 height 11
type input "2.5"
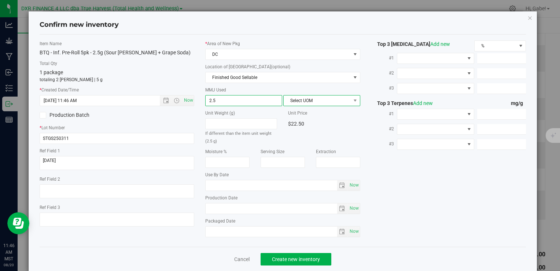
type input "2.5000"
click at [320, 97] on span "Select UOM" at bounding box center [317, 100] width 67 height 10
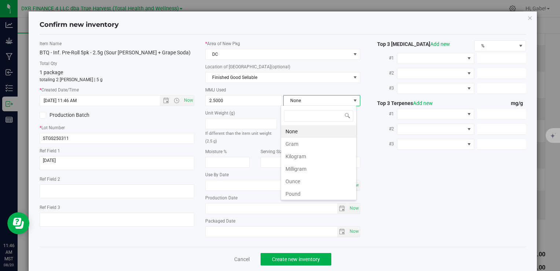
scroll to position [11, 76]
click at [293, 142] on li "Gram" at bounding box center [318, 144] width 75 height 12
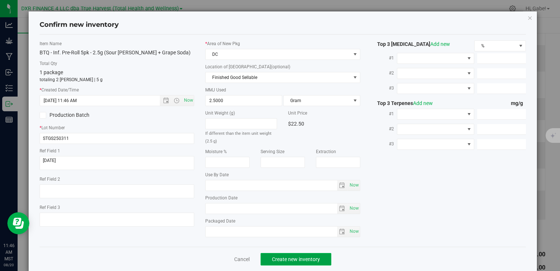
click at [299, 257] on span "Create new inventory" at bounding box center [296, 259] width 48 height 6
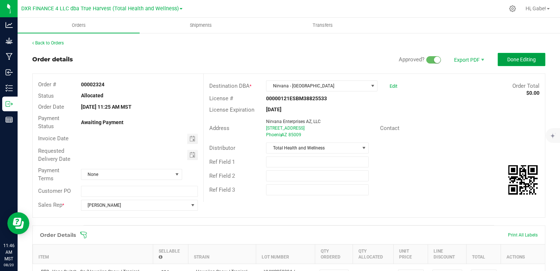
click at [503, 62] on button "Done Editing" at bounding box center [522, 59] width 48 height 13
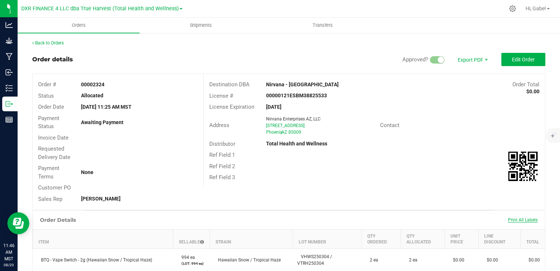
click at [522, 219] on span "Print All Labels" at bounding box center [523, 219] width 30 height 5
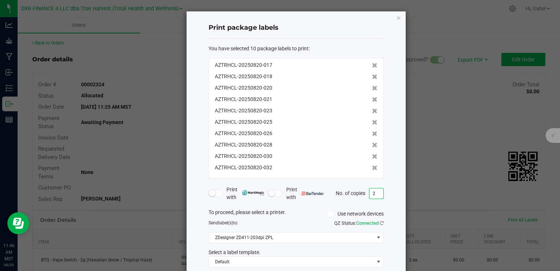
drag, startPoint x: 373, startPoint y: 190, endPoint x: 358, endPoint y: 195, distance: 15.8
click at [359, 195] on div "No. of copies 2" at bounding box center [360, 193] width 48 height 11
type input "1"
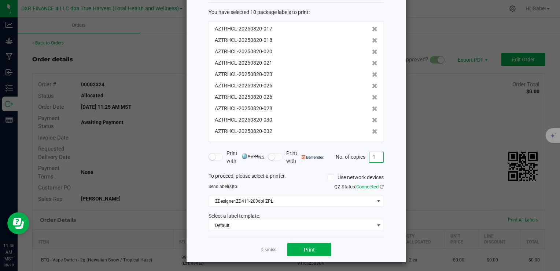
scroll to position [37, 0]
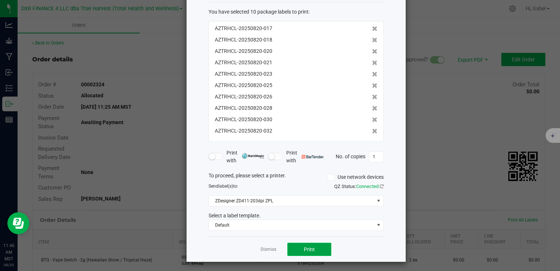
click at [318, 245] on button "Print" at bounding box center [310, 248] width 44 height 13
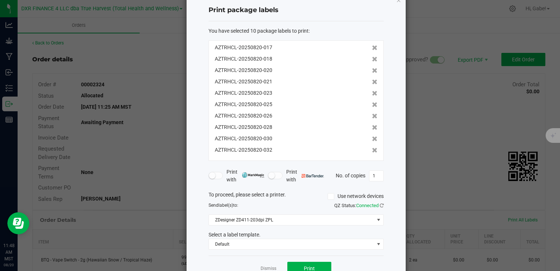
scroll to position [0, 0]
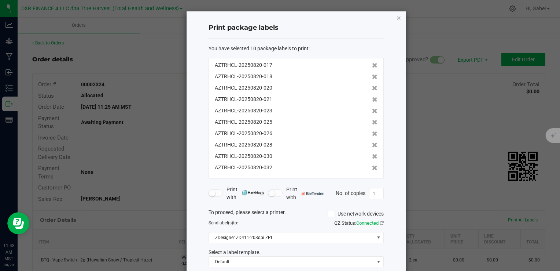
click at [396, 19] on icon "button" at bounding box center [398, 17] width 5 height 9
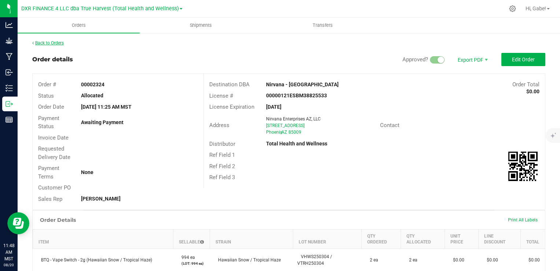
click at [55, 45] on link "Back to Orders" at bounding box center [48, 42] width 32 height 5
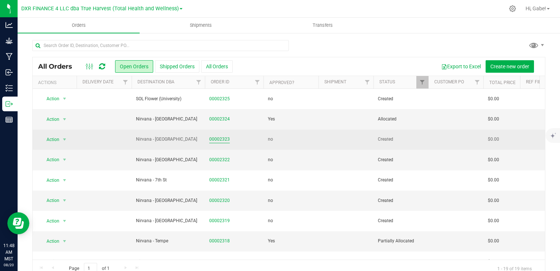
click at [228, 139] on link "00002323" at bounding box center [219, 139] width 21 height 7
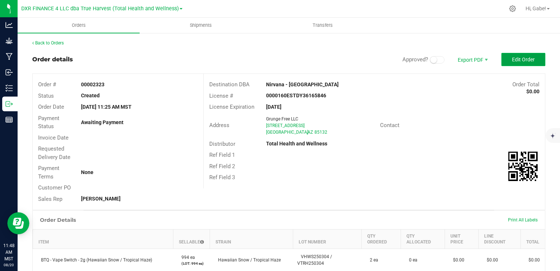
click at [514, 59] on span "Edit Order" at bounding box center [523, 59] width 23 height 6
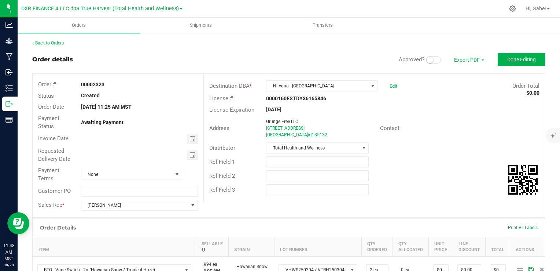
click at [427, 62] on span at bounding box center [434, 59] width 15 height 7
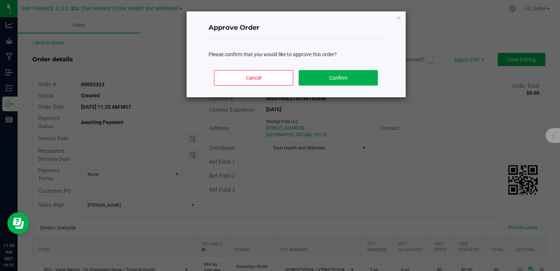
click at [371, 86] on div "Cancel Confirm" at bounding box center [296, 80] width 175 height 33
click at [364, 80] on button "Confirm" at bounding box center [338, 77] width 79 height 15
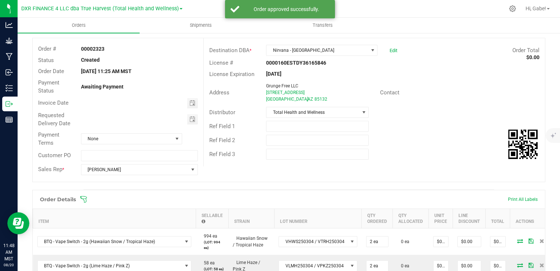
scroll to position [37, 0]
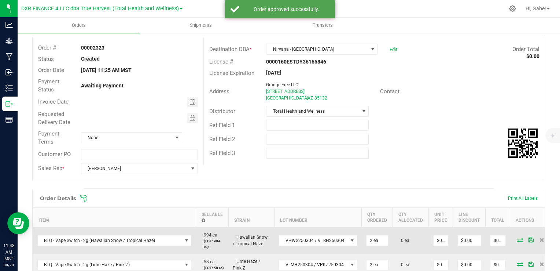
click at [515, 238] on span at bounding box center [520, 239] width 11 height 4
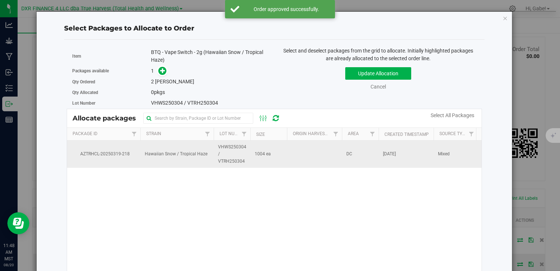
click at [295, 161] on td at bounding box center [314, 153] width 55 height 27
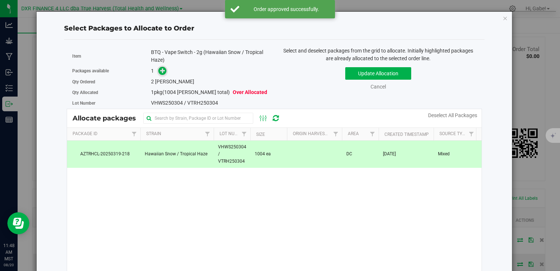
click at [164, 73] on icon at bounding box center [162, 70] width 5 height 5
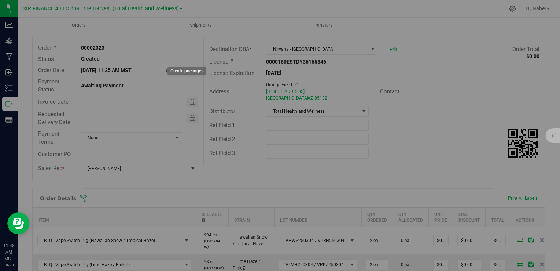
type input "1"
type input "2"
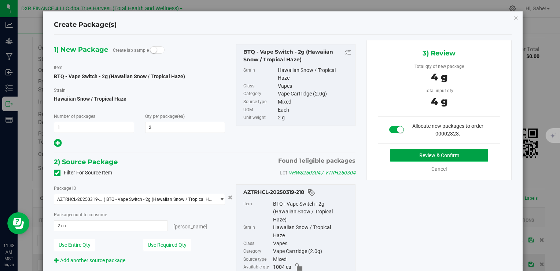
click at [446, 153] on button "Review & Confirm" at bounding box center [439, 155] width 98 height 12
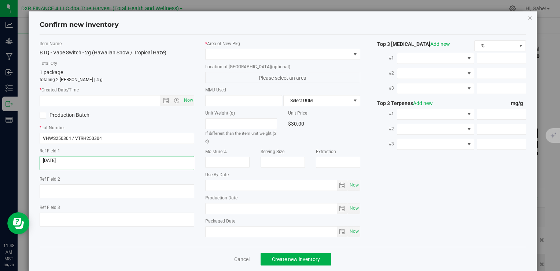
click at [67, 161] on textarea at bounding box center [117, 163] width 155 height 14
click at [81, 103] on input "text" at bounding box center [106, 100] width 132 height 10
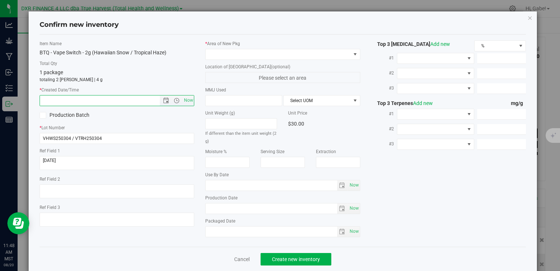
paste input "[DATE]"
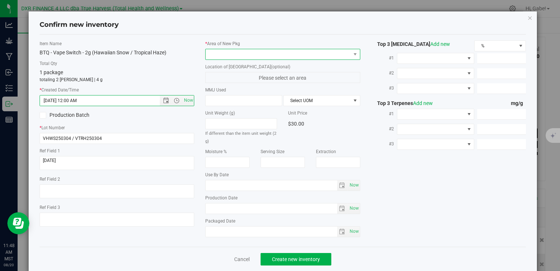
click at [245, 55] on span at bounding box center [278, 54] width 145 height 10
type input "[DATE] 11:48 AM"
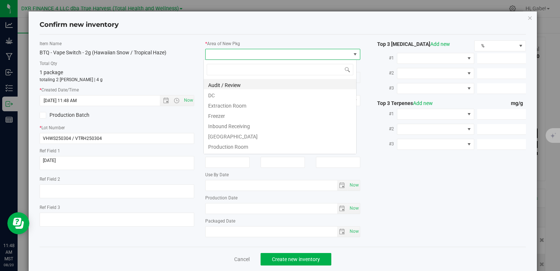
scroll to position [11, 153]
click at [251, 95] on li "DC" at bounding box center [280, 94] width 153 height 10
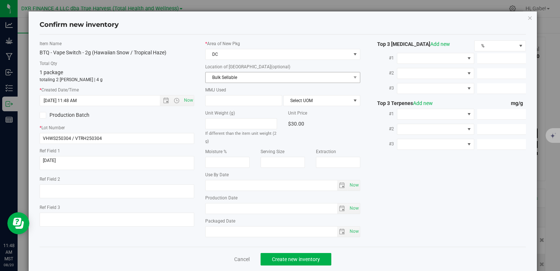
click at [248, 71] on div "Location of [GEOGRAPHIC_DATA] (optional) Bulk Sellable Bulk Sellable Reserved f…" at bounding box center [282, 72] width 155 height 19
drag, startPoint x: 248, startPoint y: 72, endPoint x: 251, endPoint y: 78, distance: 7.9
click at [251, 78] on span "Bulk Sellable" at bounding box center [278, 77] width 145 height 10
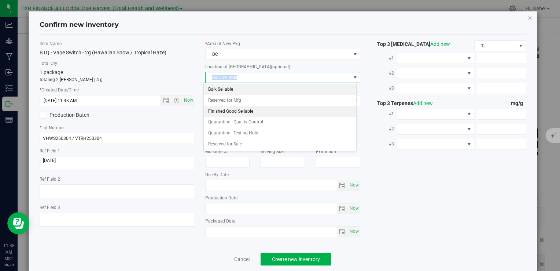
click at [265, 108] on li "Finished Good Sellable" at bounding box center [280, 111] width 153 height 11
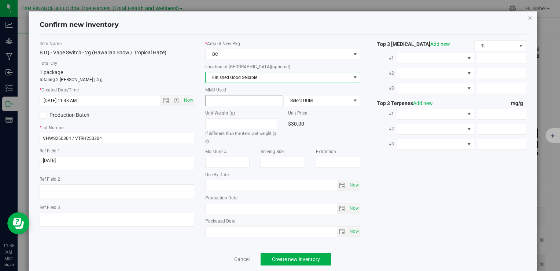
click at [244, 99] on span at bounding box center [243, 100] width 77 height 11
type input "2"
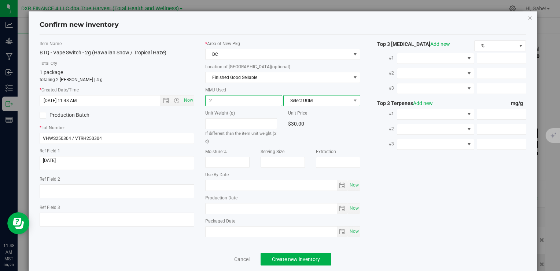
type input "2.0000"
click at [292, 102] on span "Select UOM" at bounding box center [317, 100] width 67 height 10
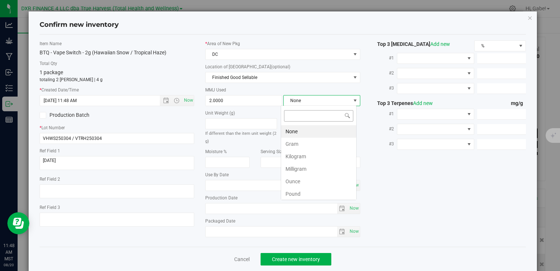
scroll to position [11, 76]
click at [301, 143] on li "Gram" at bounding box center [318, 144] width 75 height 12
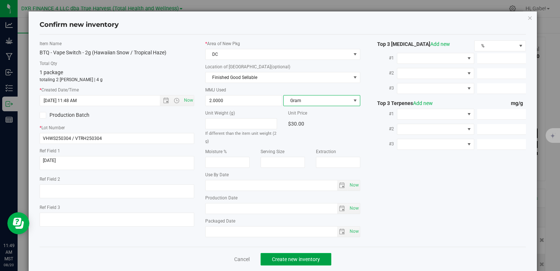
click at [315, 256] on span "Create new inventory" at bounding box center [296, 259] width 48 height 6
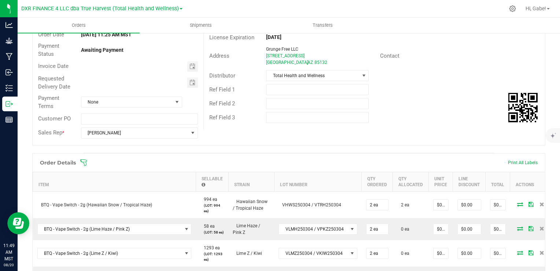
scroll to position [73, 0]
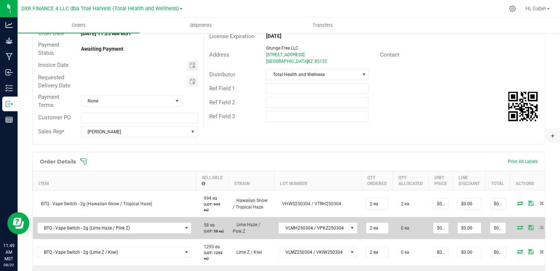
click at [517, 228] on icon at bounding box center [520, 227] width 6 height 4
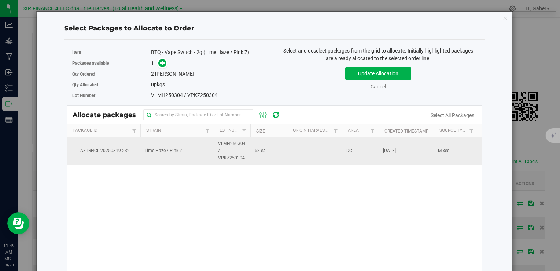
click at [312, 150] on td at bounding box center [314, 150] width 55 height 27
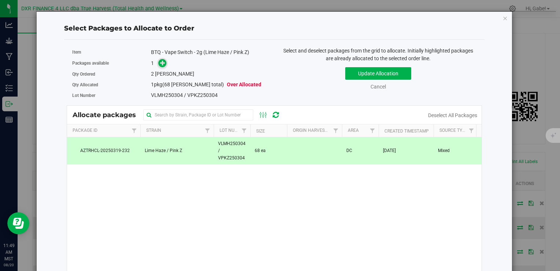
click at [162, 62] on icon at bounding box center [162, 62] width 5 height 5
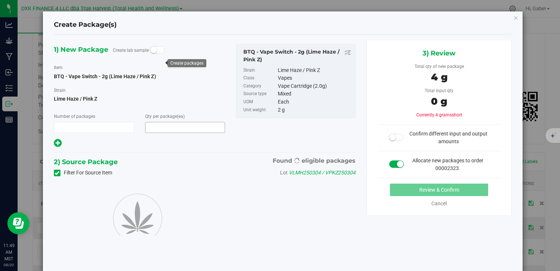
type input "1"
type input "2"
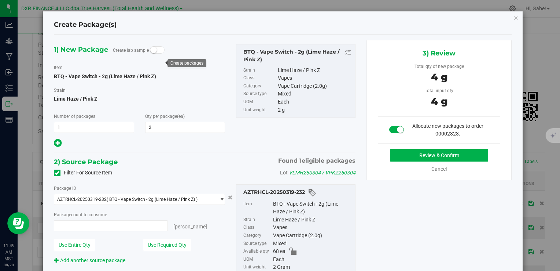
type input "2 ea"
click at [417, 154] on button "Review & Confirm" at bounding box center [439, 155] width 98 height 12
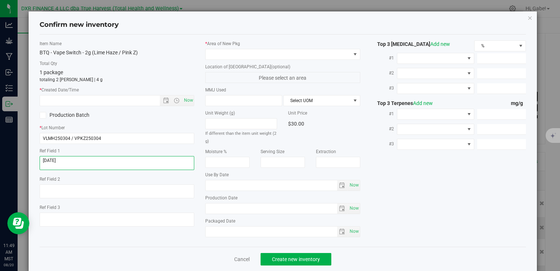
click at [83, 159] on textarea at bounding box center [117, 163] width 155 height 14
click at [82, 159] on textarea at bounding box center [117, 163] width 155 height 14
click at [121, 105] on input "text" at bounding box center [106, 100] width 132 height 10
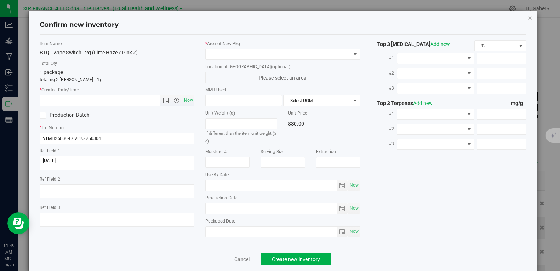
paste input "[DATE]"
click at [243, 59] on div "* Area of [GEOGRAPHIC_DATA] Location of [GEOGRAPHIC_DATA] (optional) Please sel…" at bounding box center [283, 140] width 166 height 200
type input "[DATE] 11:49 AM"
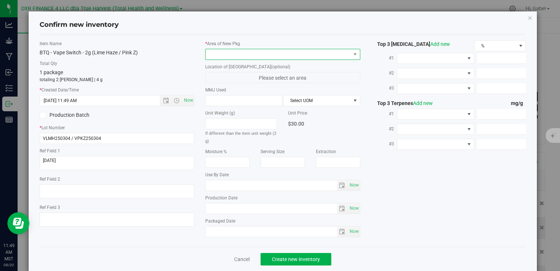
click at [242, 55] on span at bounding box center [278, 54] width 145 height 10
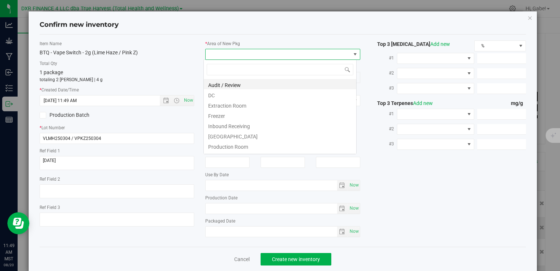
scroll to position [11, 153]
click at [232, 93] on li "DC" at bounding box center [280, 94] width 153 height 10
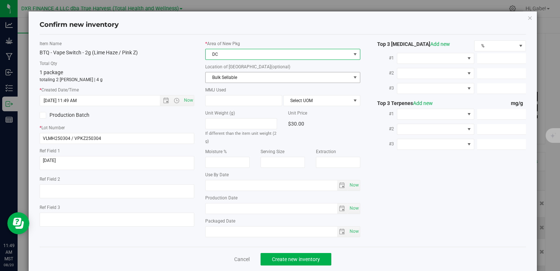
click at [233, 78] on span "Bulk Sellable" at bounding box center [278, 77] width 145 height 10
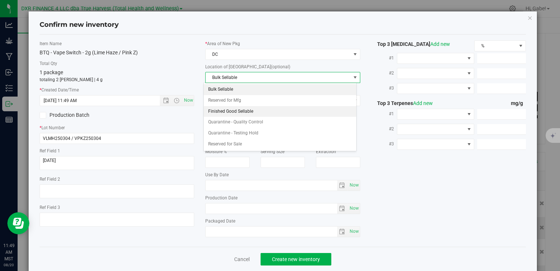
click at [235, 107] on li "Finished Good Sellable" at bounding box center [280, 111] width 153 height 11
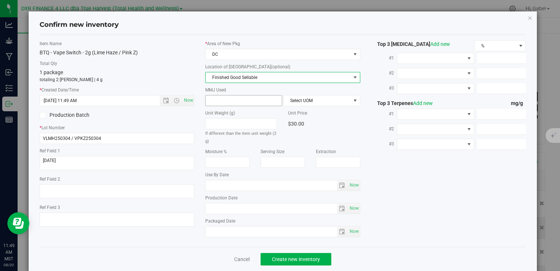
click at [230, 99] on span at bounding box center [243, 100] width 77 height 11
type input "2"
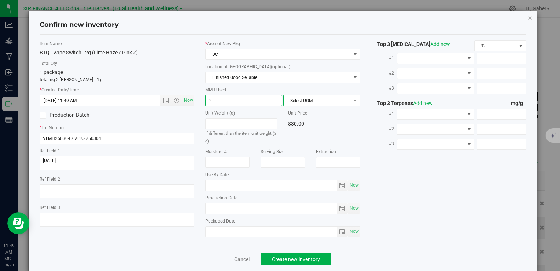
type input "2.0000"
click at [321, 99] on span "Select UOM" at bounding box center [317, 100] width 67 height 10
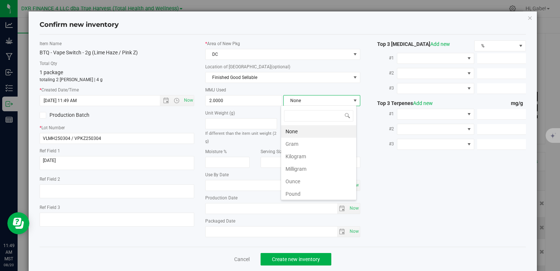
scroll to position [11, 76]
click at [305, 140] on li "Gram" at bounding box center [318, 144] width 75 height 12
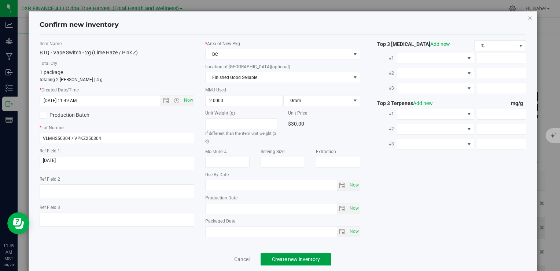
click at [305, 256] on span "Create new inventory" at bounding box center [296, 259] width 48 height 6
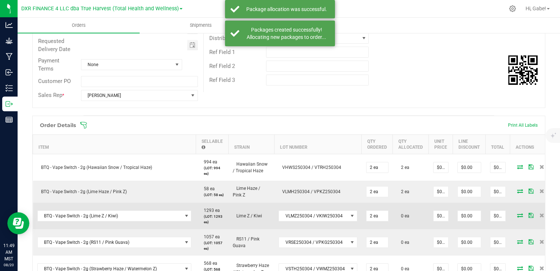
scroll to position [110, 0]
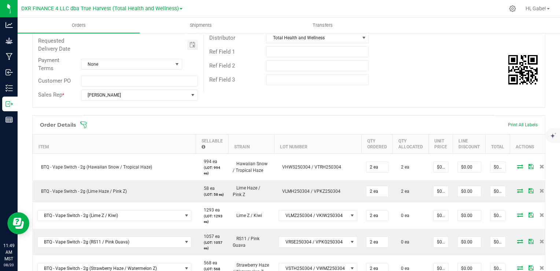
click at [453, 140] on th "Line Discount" at bounding box center [469, 143] width 33 height 19
drag, startPoint x: 435, startPoint y: 139, endPoint x: 444, endPoint y: 140, distance: 9.9
click at [453, 140] on th "Line Discount" at bounding box center [469, 143] width 33 height 19
drag, startPoint x: 444, startPoint y: 140, endPoint x: 425, endPoint y: 142, distance: 19.5
click at [429, 142] on th "Unit Price" at bounding box center [441, 143] width 24 height 19
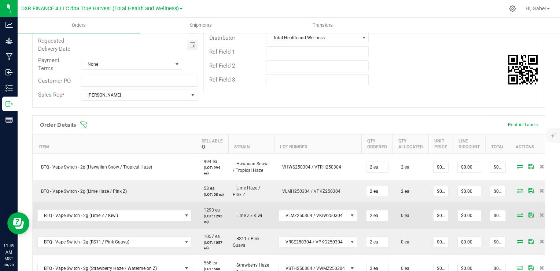
click at [517, 217] on icon at bounding box center [520, 214] width 6 height 4
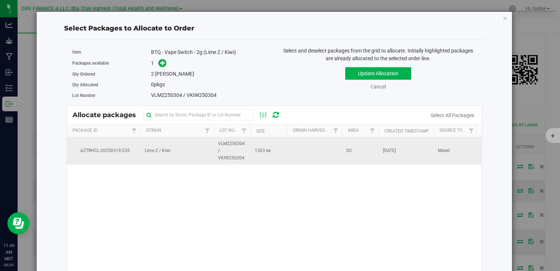
click at [219, 150] on span "VLMZ250304 / VKIW250304" at bounding box center [232, 150] width 28 height 21
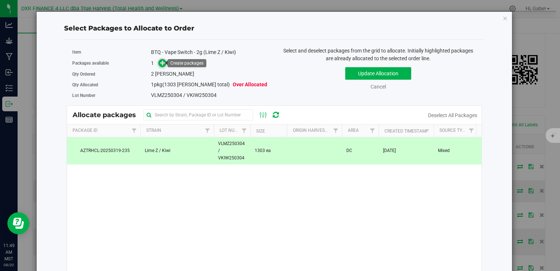
click at [160, 60] on icon at bounding box center [162, 62] width 5 height 5
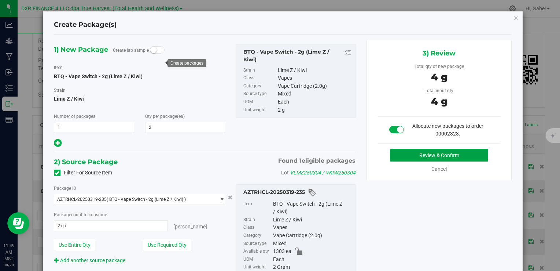
click at [431, 152] on button "Review & Confirm" at bounding box center [439, 155] width 98 height 12
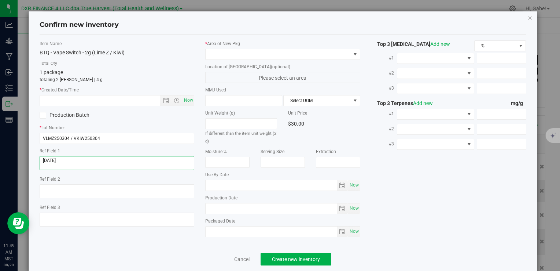
click at [76, 158] on textarea at bounding box center [117, 163] width 155 height 14
click at [93, 104] on input "text" at bounding box center [106, 100] width 132 height 10
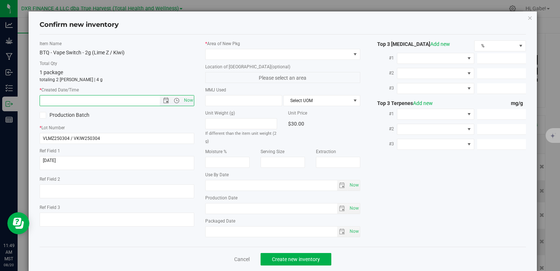
paste input "[DATE]"
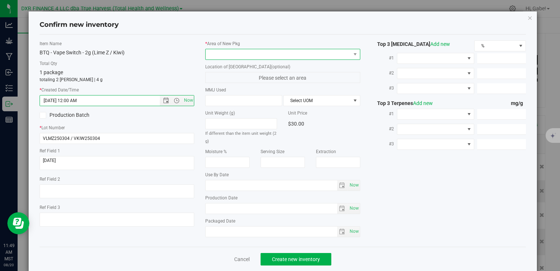
click at [242, 52] on span at bounding box center [278, 54] width 145 height 10
type input "[DATE] 11:49 AM"
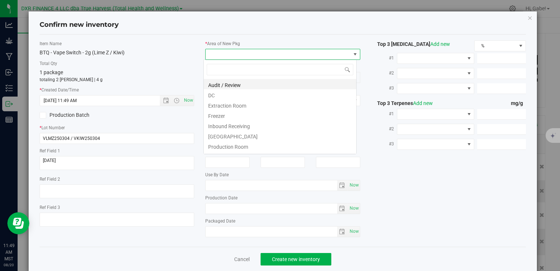
scroll to position [11, 153]
click at [238, 98] on li "DC" at bounding box center [280, 94] width 153 height 10
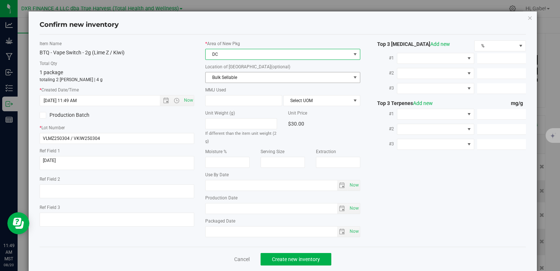
click at [227, 77] on span "Bulk Sellable" at bounding box center [278, 77] width 145 height 10
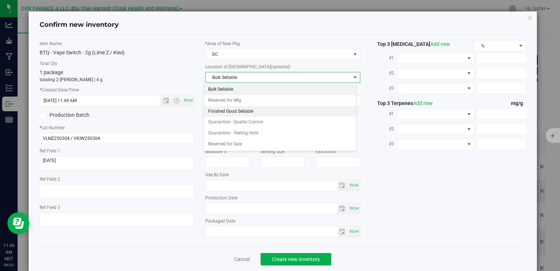
click at [225, 109] on li "Finished Good Sellable" at bounding box center [280, 111] width 153 height 11
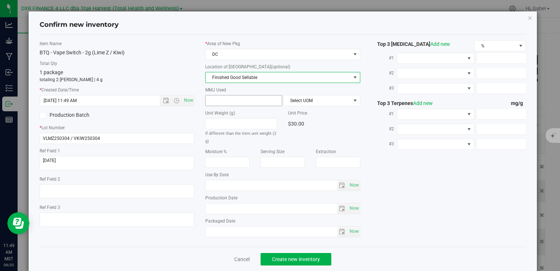
click at [246, 103] on span at bounding box center [243, 100] width 77 height 11
type input "2"
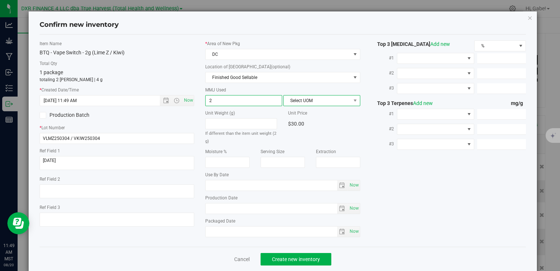
type input "2.0000"
click at [322, 103] on span "Select UOM" at bounding box center [317, 100] width 67 height 10
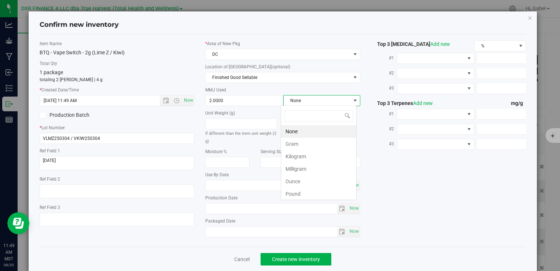
scroll to position [11, 76]
click at [315, 144] on li "Gram" at bounding box center [318, 144] width 75 height 12
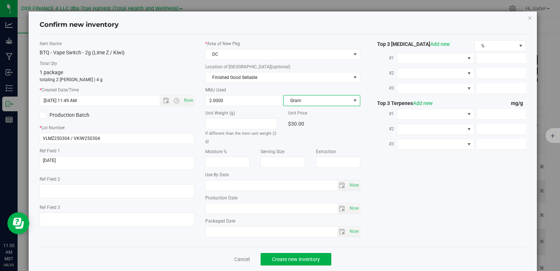
click at [366, 116] on div "Top 3 [MEDICAL_DATA] Add new % #1 #2 #3" at bounding box center [449, 97] width 166 height 115
click at [301, 256] on span "Create new inventory" at bounding box center [296, 259] width 48 height 6
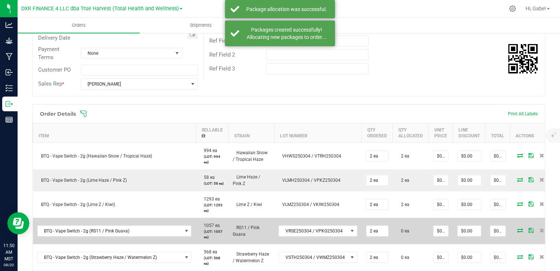
scroll to position [147, 0]
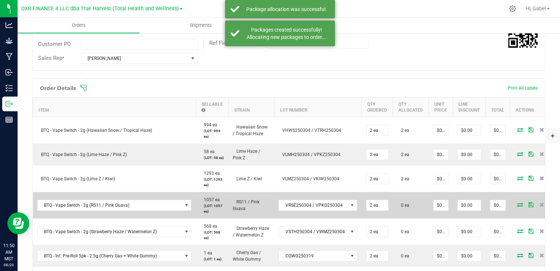
click at [517, 206] on icon at bounding box center [520, 204] width 6 height 4
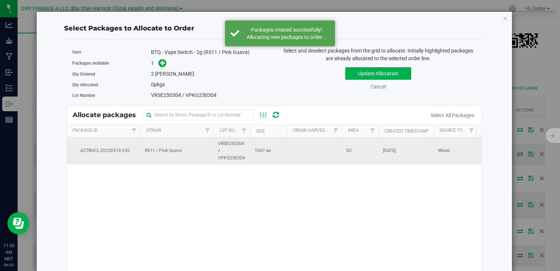
click at [218, 153] on span "VRSE250304 / VPKG250304" at bounding box center [232, 150] width 28 height 21
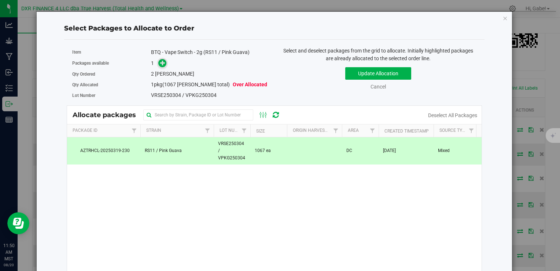
click at [163, 64] on icon at bounding box center [162, 62] width 5 height 5
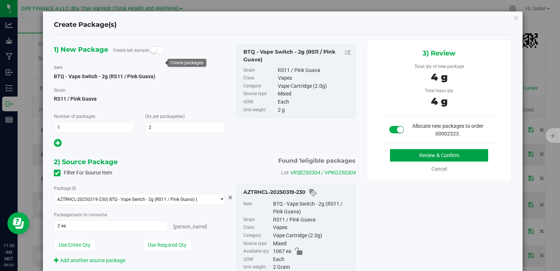
click at [418, 154] on button "Review & Confirm" at bounding box center [439, 155] width 98 height 12
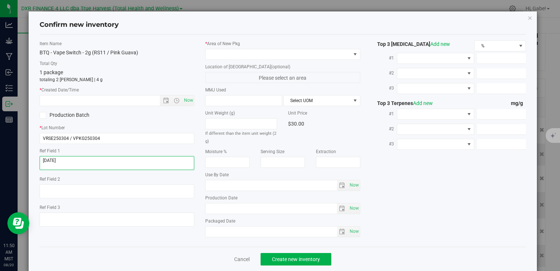
click at [99, 156] on textarea at bounding box center [117, 163] width 155 height 14
click at [96, 96] on input "text" at bounding box center [106, 100] width 132 height 10
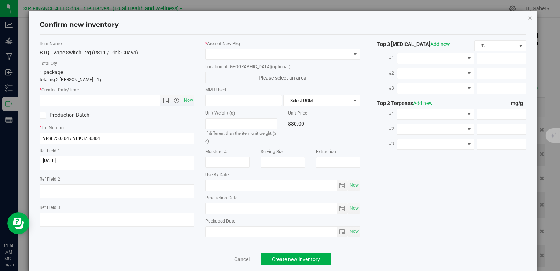
paste input "[DATE]"
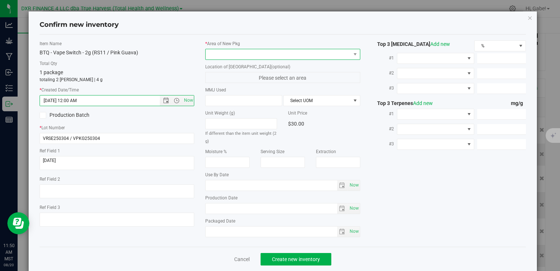
click at [219, 52] on span at bounding box center [278, 54] width 145 height 10
type input "[DATE] 11:50 AM"
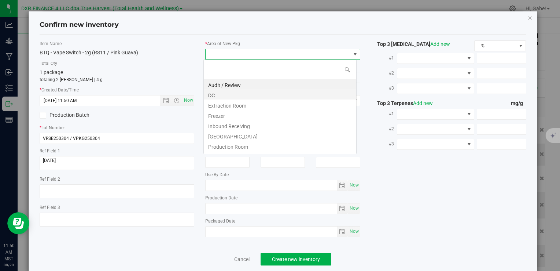
scroll to position [11, 153]
click at [213, 96] on li "DC" at bounding box center [280, 94] width 153 height 10
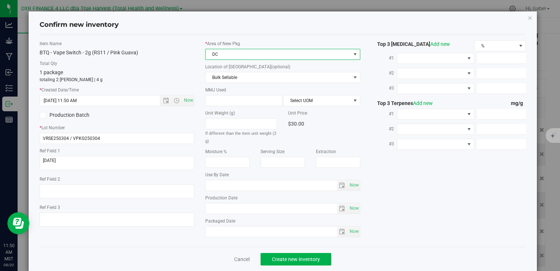
click at [217, 83] on div "* Area of [GEOGRAPHIC_DATA] DC Location of [GEOGRAPHIC_DATA] (optional) Bulk Se…" at bounding box center [283, 140] width 166 height 200
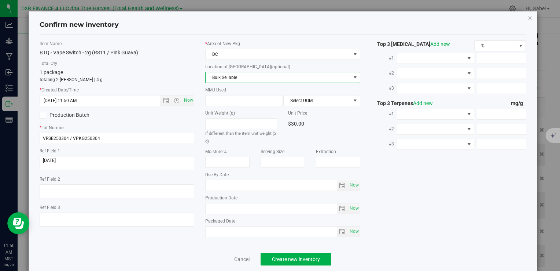
click at [217, 78] on span "Bulk Sellable" at bounding box center [278, 77] width 145 height 10
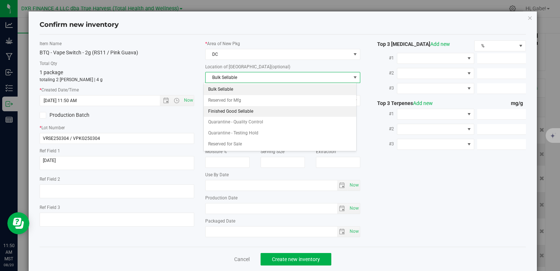
click at [217, 113] on li "Finished Good Sellable" at bounding box center [280, 111] width 153 height 11
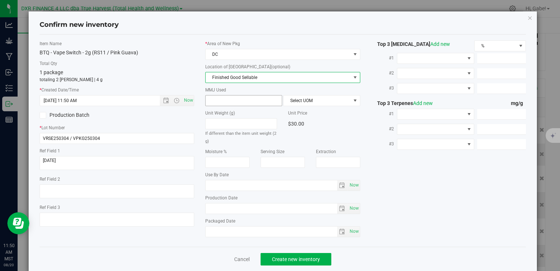
click at [227, 100] on span at bounding box center [243, 100] width 77 height 11
type input "2"
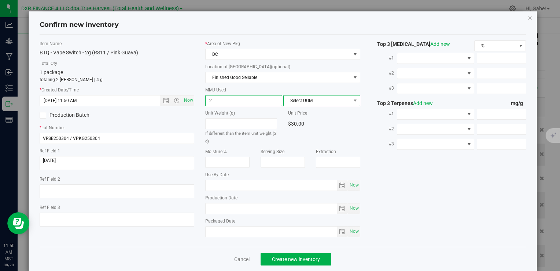
type input "2.0000"
click at [308, 96] on span "Select UOM" at bounding box center [317, 100] width 67 height 10
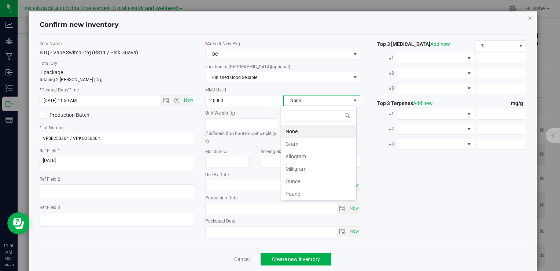
scroll to position [11, 76]
click at [297, 141] on li "Gram" at bounding box center [318, 144] width 75 height 12
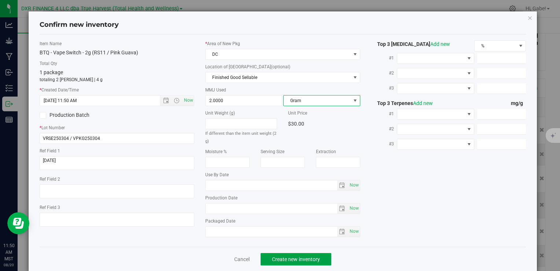
click at [305, 256] on span "Create new inventory" at bounding box center [296, 259] width 48 height 6
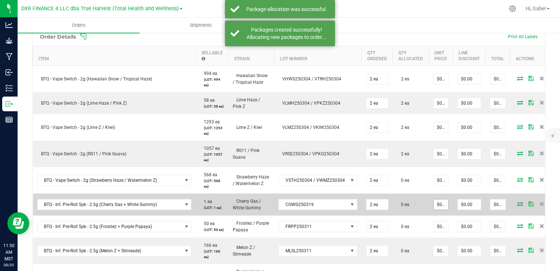
scroll to position [220, 0]
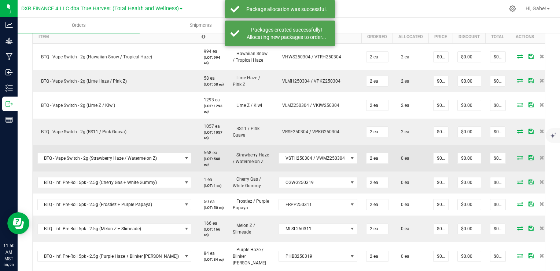
click at [517, 158] on icon at bounding box center [520, 157] width 6 height 4
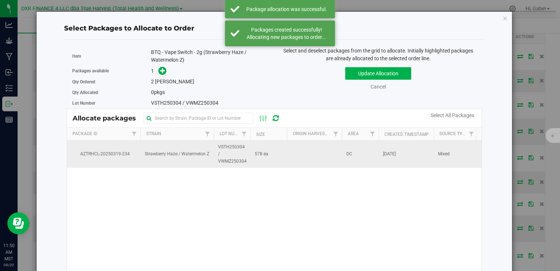
click at [220, 157] on span "VSTH250304 / VWMZ250304" at bounding box center [232, 153] width 29 height 21
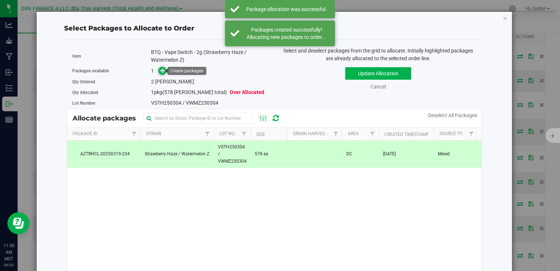
click at [162, 72] on icon at bounding box center [162, 70] width 5 height 5
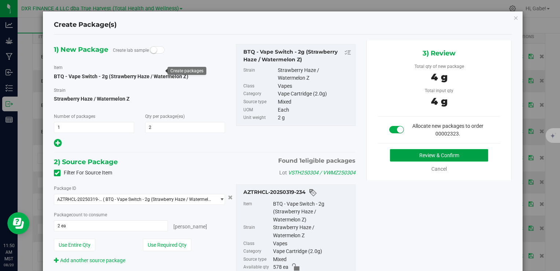
click at [396, 159] on button "Review & Confirm" at bounding box center [439, 155] width 98 height 12
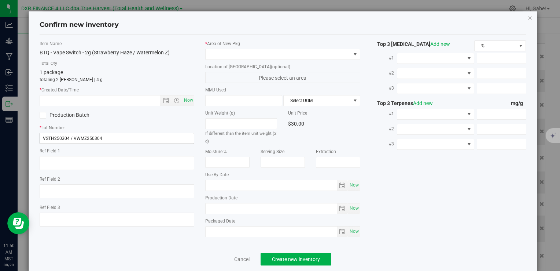
type textarea "[DATE]"
click at [101, 162] on textarea at bounding box center [117, 163] width 155 height 14
click at [101, 161] on textarea at bounding box center [117, 163] width 155 height 14
click at [101, 160] on textarea at bounding box center [117, 163] width 155 height 14
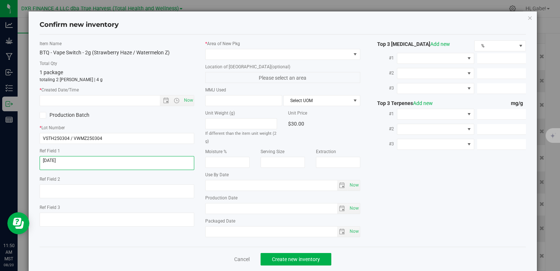
click at [101, 159] on textarea at bounding box center [117, 163] width 155 height 14
click at [110, 98] on input "text" at bounding box center [106, 100] width 132 height 10
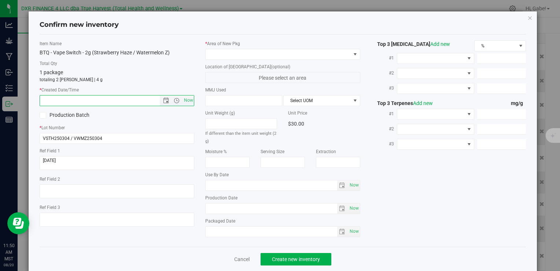
paste input "[DATE]"
click at [226, 55] on span at bounding box center [278, 54] width 145 height 10
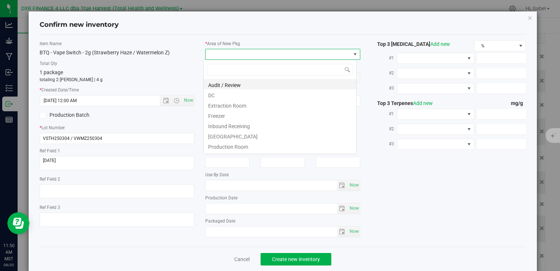
type input "[DATE] 11:50 AM"
click at [233, 94] on li "DC" at bounding box center [280, 94] width 153 height 10
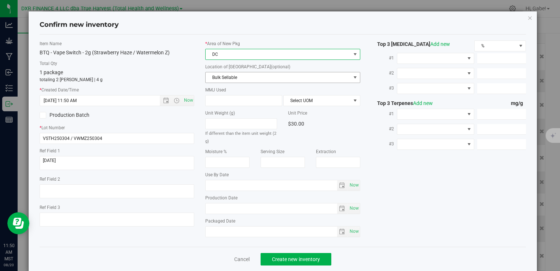
click at [233, 76] on span "Bulk Sellable" at bounding box center [278, 77] width 145 height 10
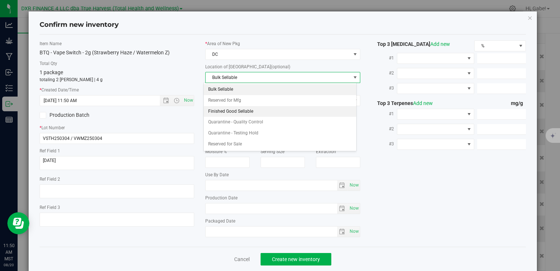
click at [233, 107] on li "Finished Good Sellable" at bounding box center [280, 111] width 153 height 11
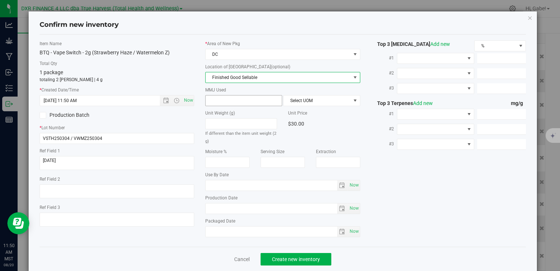
click at [232, 100] on span at bounding box center [243, 100] width 77 height 11
type input "2"
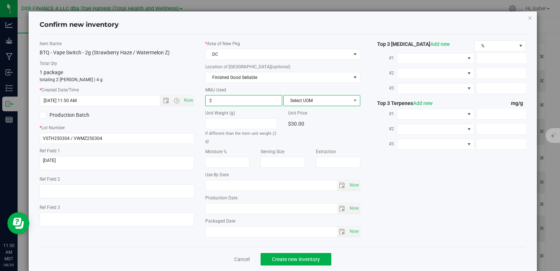
type input "2.0000"
click at [292, 100] on span "Select UOM" at bounding box center [317, 100] width 67 height 10
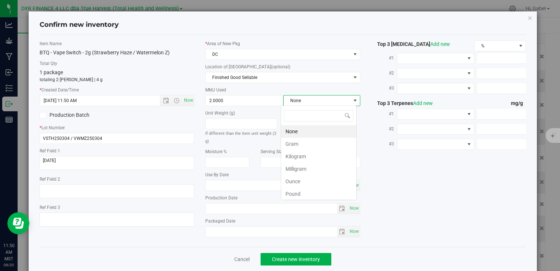
scroll to position [11, 76]
click at [302, 140] on li "Gram" at bounding box center [318, 144] width 75 height 12
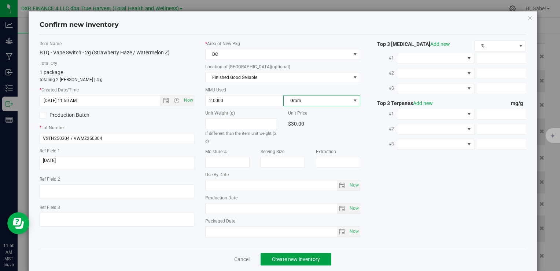
click at [313, 256] on span "Create new inventory" at bounding box center [296, 259] width 48 height 6
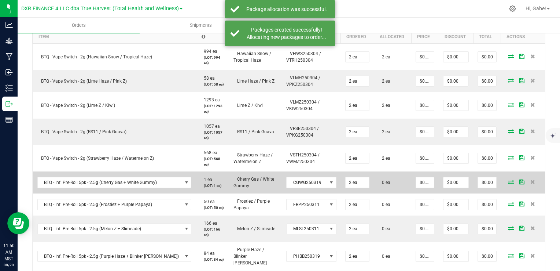
click at [508, 179] on icon at bounding box center [511, 181] width 6 height 4
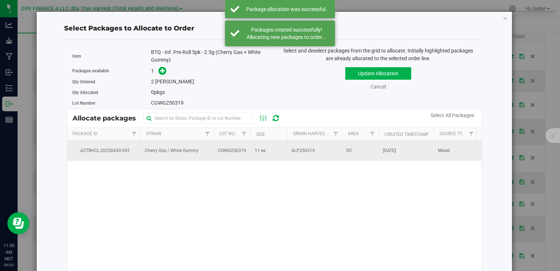
click at [295, 147] on span "ALP250319" at bounding box center [303, 150] width 23 height 7
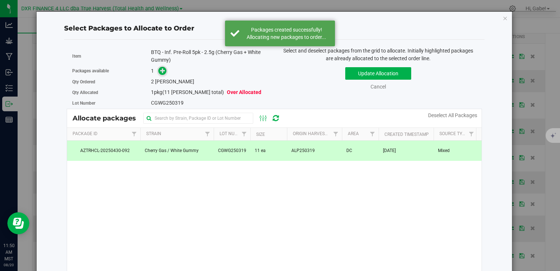
click at [160, 71] on icon at bounding box center [162, 70] width 5 height 5
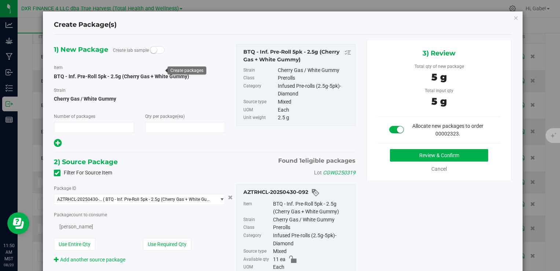
type input "1"
type input "2"
click at [433, 153] on button "Review & Confirm" at bounding box center [439, 155] width 98 height 12
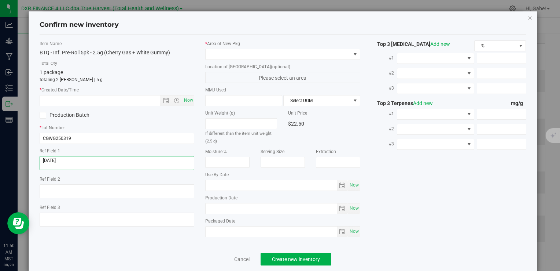
click at [84, 160] on textarea at bounding box center [117, 163] width 155 height 14
click at [97, 103] on input "text" at bounding box center [106, 100] width 132 height 10
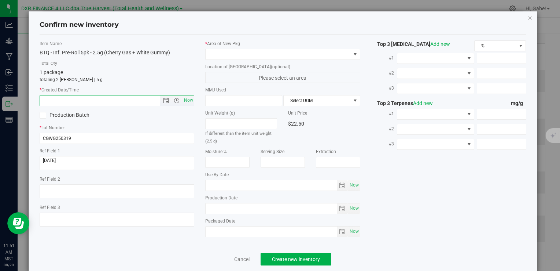
paste input "[DATE]"
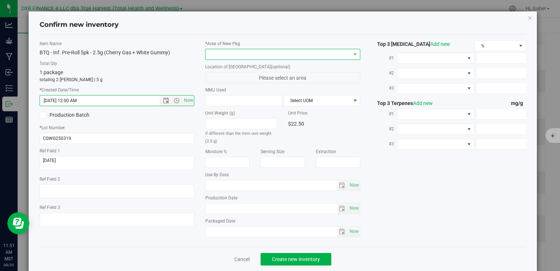
click at [231, 49] on span at bounding box center [278, 54] width 145 height 10
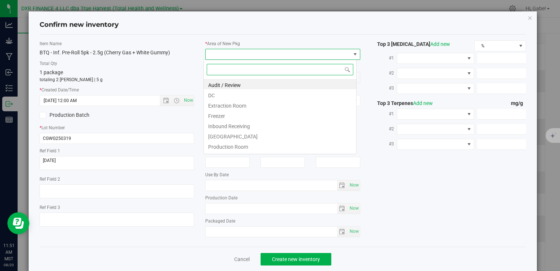
type input "[DATE] 11:51 AM"
click at [224, 79] on ul "Audit / Review DC Extraction Room Freezer Inbound Receiving Main Hallway Produc…" at bounding box center [280, 79] width 153 height 0
click at [222, 94] on li "DC" at bounding box center [280, 94] width 153 height 10
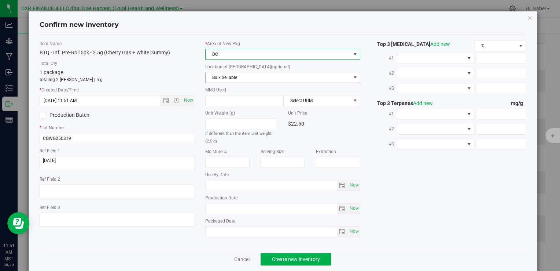
click at [220, 74] on span "Bulk Sellable" at bounding box center [278, 77] width 145 height 10
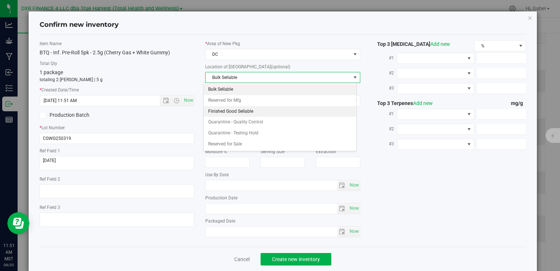
click at [238, 109] on li "Finished Good Sellable" at bounding box center [280, 111] width 153 height 11
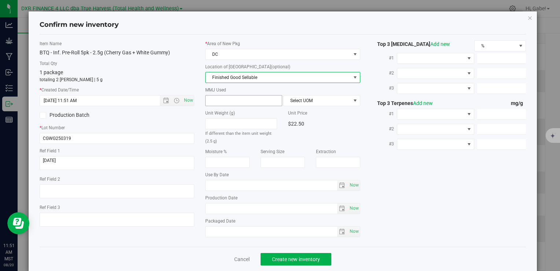
click at [237, 100] on span at bounding box center [243, 100] width 77 height 11
type input "2.5"
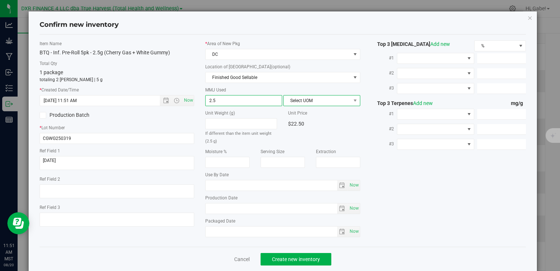
type input "2.5000"
click at [300, 96] on span "Select UOM" at bounding box center [317, 100] width 67 height 10
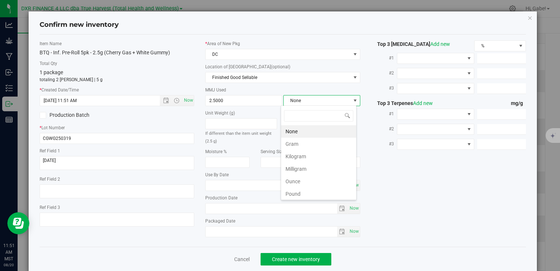
scroll to position [11, 76]
click at [301, 141] on li "Gram" at bounding box center [318, 144] width 75 height 12
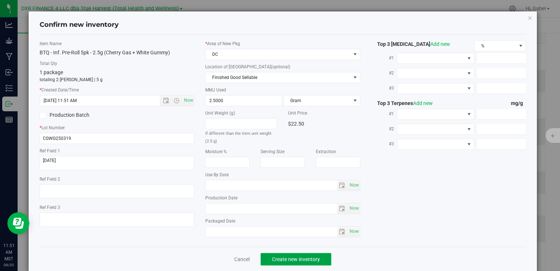
click at [294, 257] on span "Create new inventory" at bounding box center [296, 259] width 48 height 6
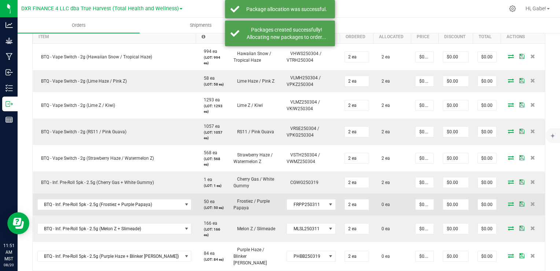
click at [508, 203] on icon at bounding box center [511, 203] width 6 height 4
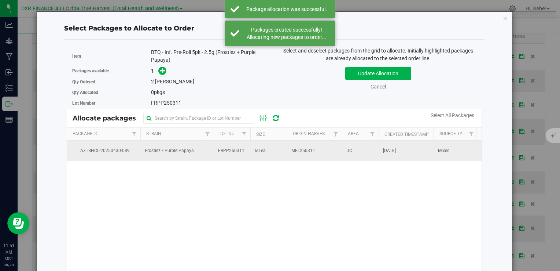
click at [227, 148] on span "FRPP250311" at bounding box center [231, 150] width 26 height 7
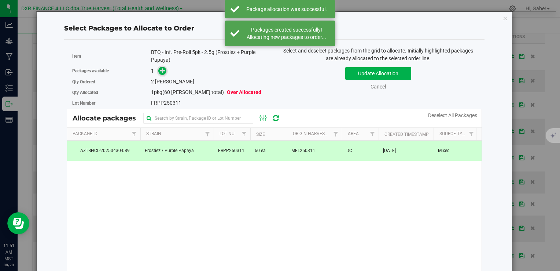
click at [160, 68] on icon at bounding box center [162, 70] width 5 height 5
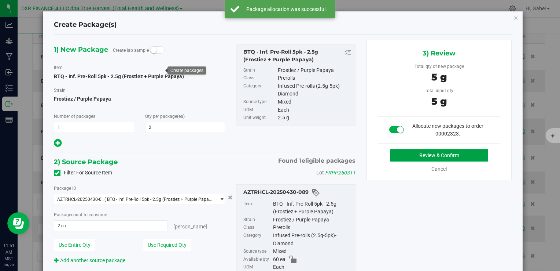
click at [415, 158] on button "Review & Confirm" at bounding box center [439, 155] width 98 height 12
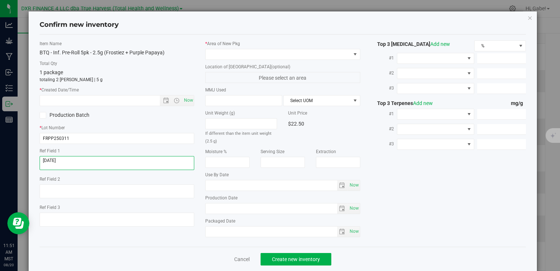
click at [109, 160] on textarea at bounding box center [117, 163] width 155 height 14
click at [105, 99] on input "text" at bounding box center [106, 100] width 132 height 10
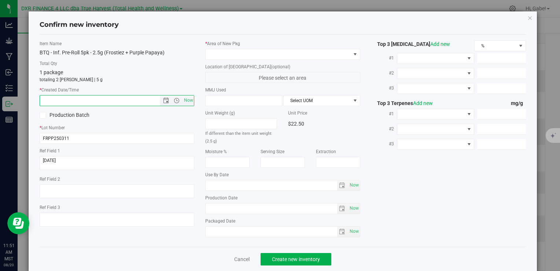
paste input "[DATE]"
click at [217, 56] on span at bounding box center [278, 54] width 145 height 10
type input "[DATE] 11:51 AM"
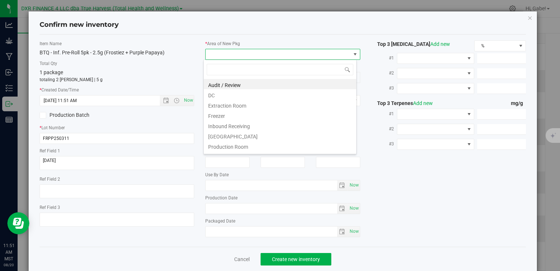
scroll to position [11, 153]
click at [215, 55] on span at bounding box center [278, 54] width 145 height 10
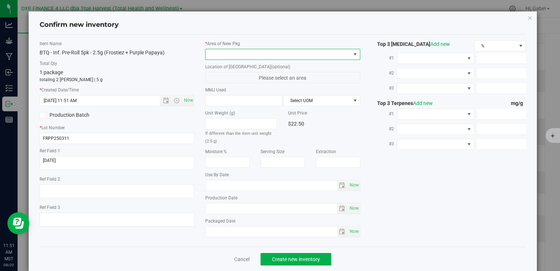
click at [215, 53] on span at bounding box center [278, 54] width 145 height 10
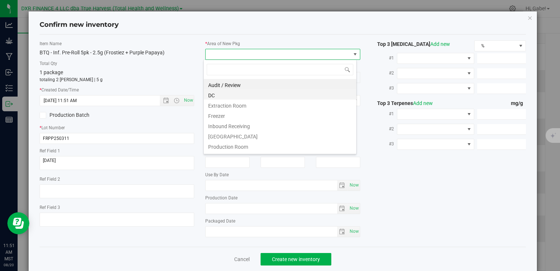
click at [220, 94] on li "DC" at bounding box center [280, 94] width 153 height 10
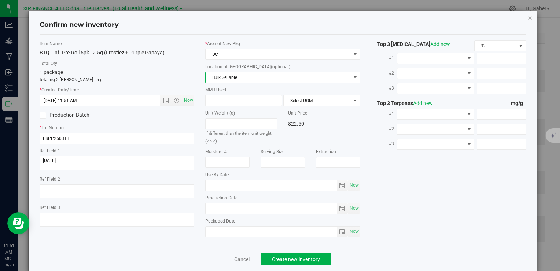
click at [222, 80] on span "Bulk Sellable" at bounding box center [278, 77] width 145 height 10
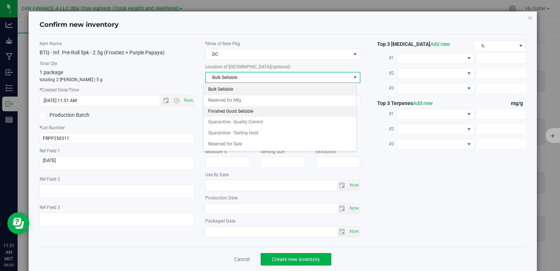
click at [224, 110] on li "Finished Good Sellable" at bounding box center [280, 111] width 153 height 11
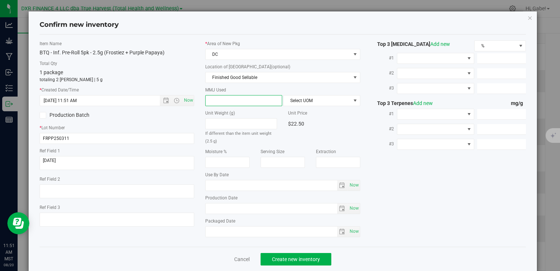
click at [241, 100] on span at bounding box center [243, 100] width 77 height 11
type input "2.5"
type input "2.5000"
click at [293, 98] on span "Select UOM" at bounding box center [317, 100] width 67 height 10
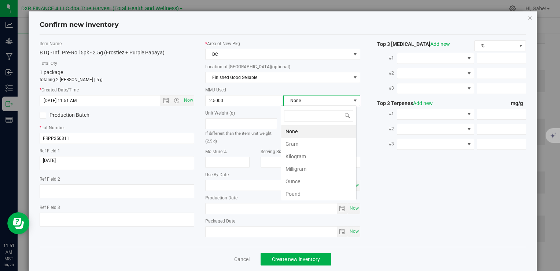
scroll to position [11, 76]
click at [298, 143] on li "Gram" at bounding box center [318, 144] width 75 height 12
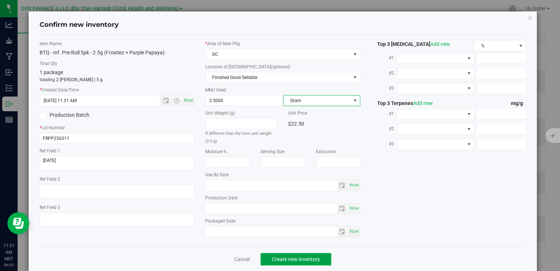
click at [317, 255] on button "Create new inventory" at bounding box center [296, 259] width 71 height 12
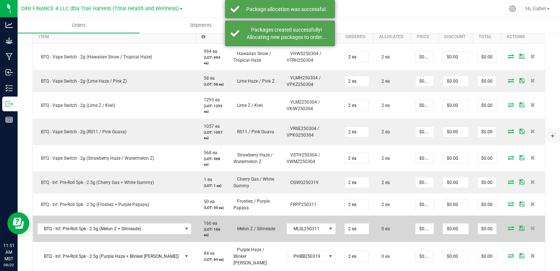
click at [508, 228] on icon at bounding box center [511, 228] width 6 height 4
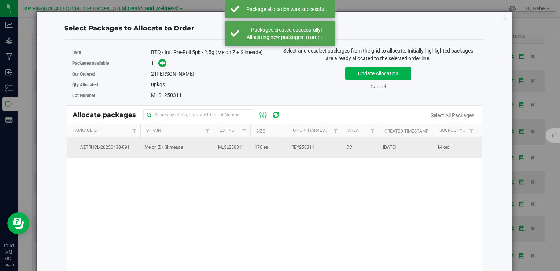
click at [200, 149] on td "Melon Z / Slimeade" at bounding box center [176, 147] width 73 height 20
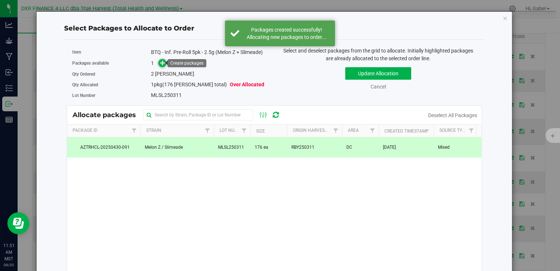
click at [164, 61] on icon at bounding box center [162, 62] width 5 height 5
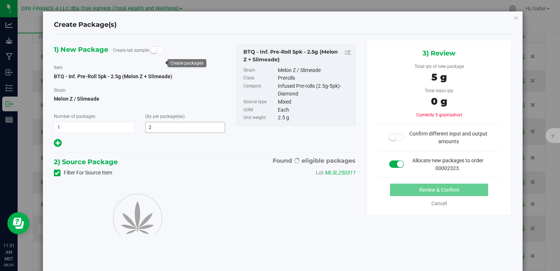
type input "2"
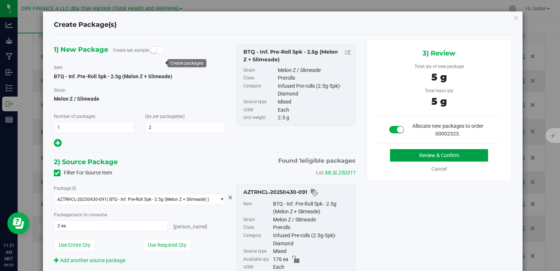
click at [418, 157] on button "Review & Confirm" at bounding box center [439, 155] width 98 height 12
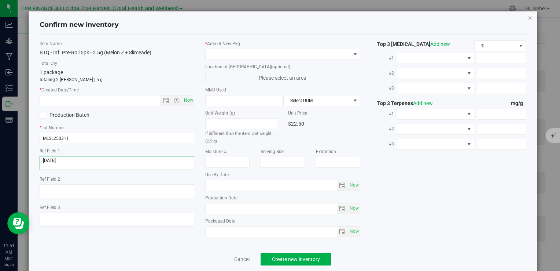
click at [84, 163] on textarea at bounding box center [117, 163] width 155 height 14
click at [88, 99] on input "text" at bounding box center [106, 100] width 132 height 10
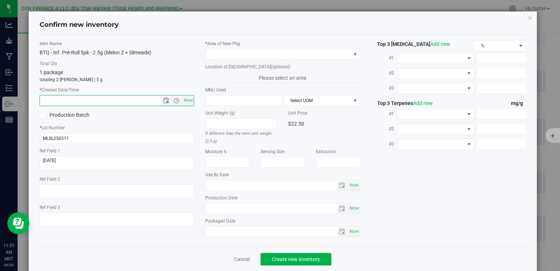
paste input "[DATE]"
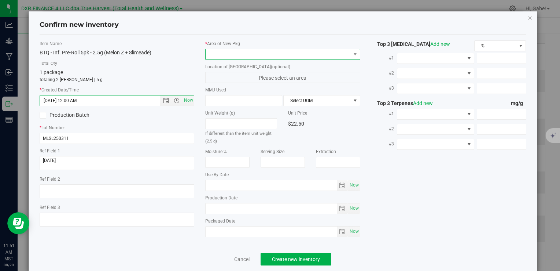
click at [223, 52] on span at bounding box center [278, 54] width 145 height 10
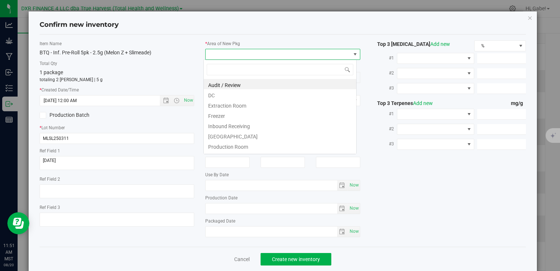
type input "[DATE] 11:51 AM"
click at [224, 93] on li "DC" at bounding box center [280, 94] width 153 height 10
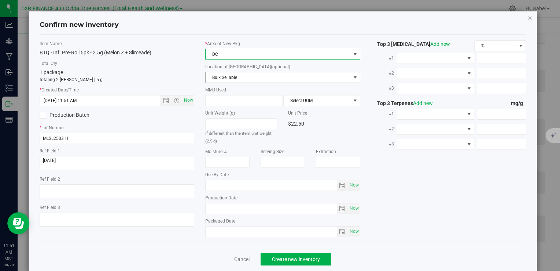
click at [227, 75] on span "Bulk Sellable" at bounding box center [278, 77] width 145 height 10
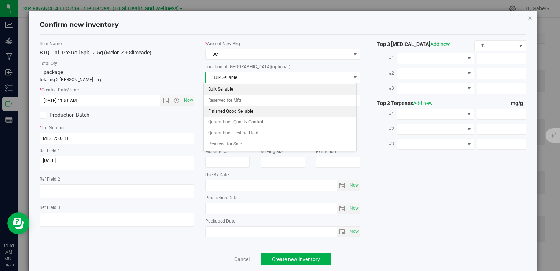
click at [229, 111] on li "Finished Good Sellable" at bounding box center [280, 111] width 153 height 11
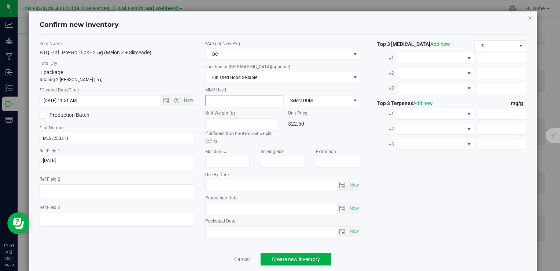
click at [238, 97] on span at bounding box center [243, 100] width 77 height 11
type input "2.5"
type input "2.5000"
click at [295, 98] on span "Select UOM" at bounding box center [317, 100] width 67 height 10
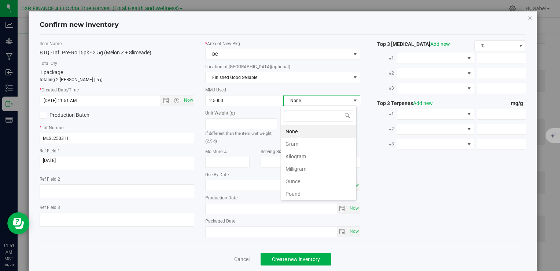
scroll to position [11, 76]
click at [294, 141] on li "Gram" at bounding box center [318, 144] width 75 height 12
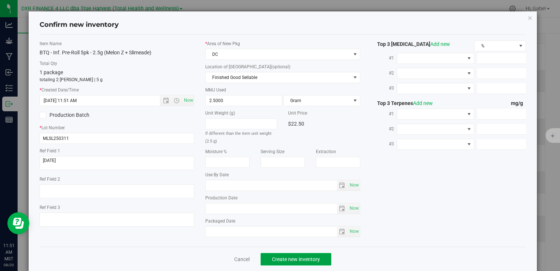
click at [305, 253] on button "Create new inventory" at bounding box center [296, 259] width 71 height 12
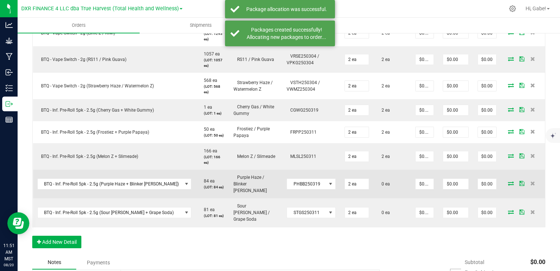
scroll to position [293, 0]
click at [508, 180] on icon at bounding box center [511, 182] width 6 height 4
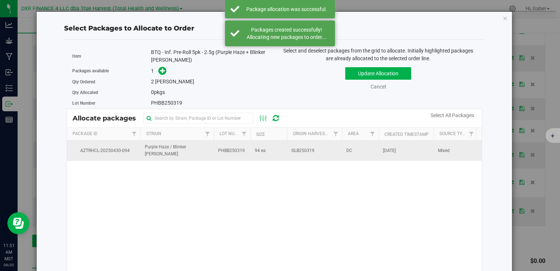
click at [217, 154] on td "PHBB250319" at bounding box center [232, 150] width 37 height 20
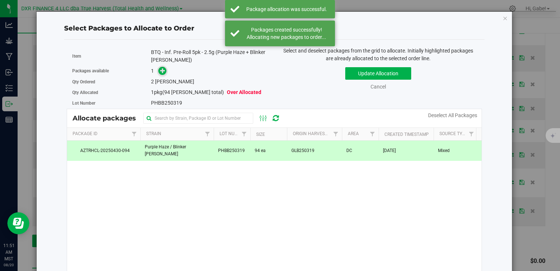
click at [163, 72] on icon at bounding box center [162, 70] width 5 height 5
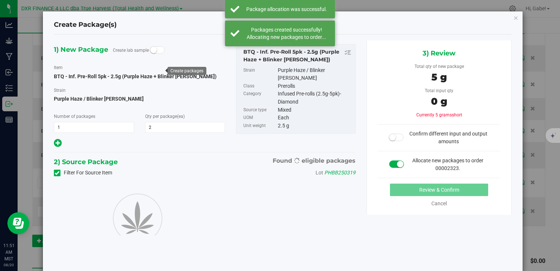
type input "2"
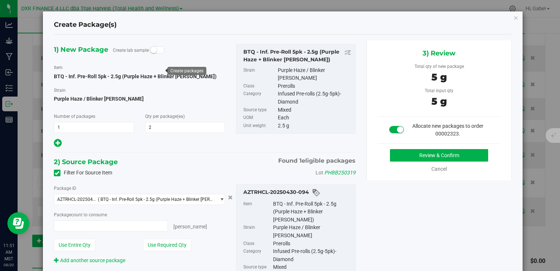
type input "2 ea"
click at [398, 152] on button "Review & Confirm" at bounding box center [439, 155] width 98 height 12
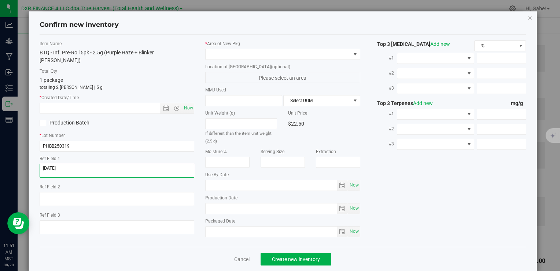
click at [81, 164] on textarea at bounding box center [117, 171] width 155 height 14
click at [90, 103] on input "text" at bounding box center [106, 108] width 132 height 10
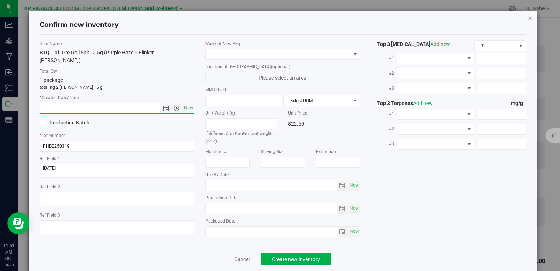
paste input "[DATE]"
click at [233, 55] on span at bounding box center [278, 54] width 145 height 10
type input "[DATE] 11:51 AM"
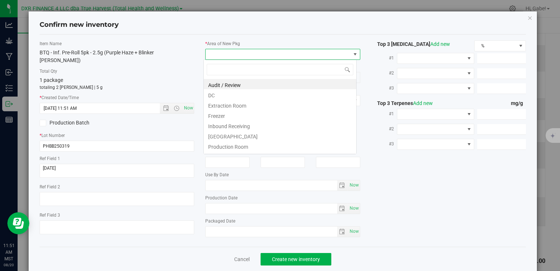
scroll to position [11, 153]
click at [226, 97] on li "DC" at bounding box center [280, 94] width 153 height 10
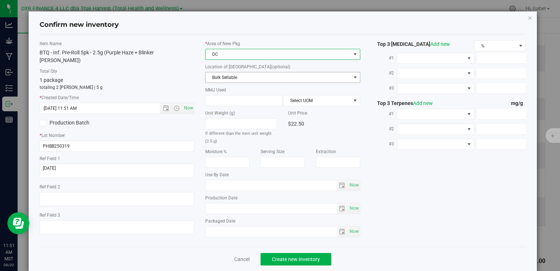
click at [227, 78] on span "Bulk Sellable" at bounding box center [278, 77] width 145 height 10
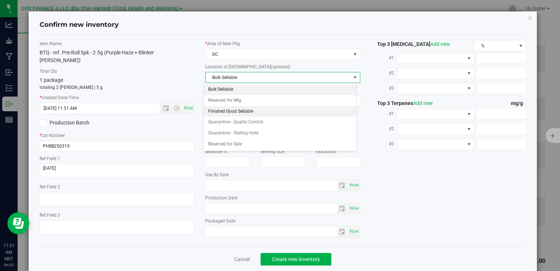
click at [234, 115] on li "Finished Good Sellable" at bounding box center [280, 111] width 153 height 11
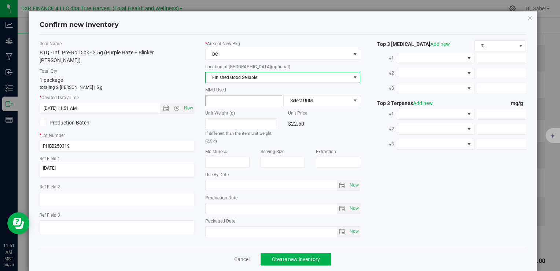
click at [238, 100] on span at bounding box center [243, 100] width 77 height 11
type input "2.5"
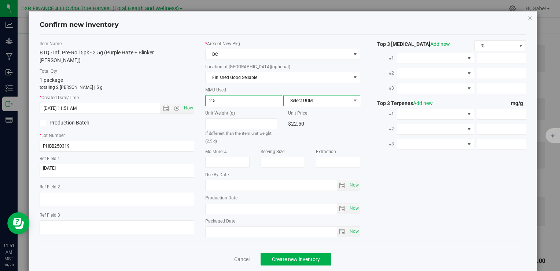
type input "2.5000"
click at [289, 103] on span "Select UOM" at bounding box center [317, 100] width 67 height 10
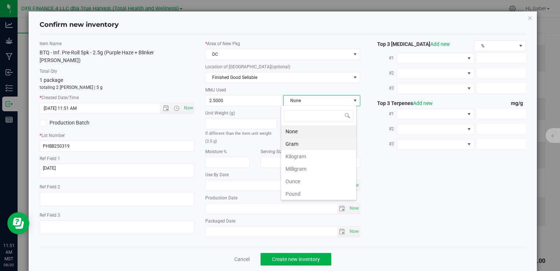
scroll to position [11, 76]
click at [292, 143] on li "Gram" at bounding box center [318, 144] width 75 height 12
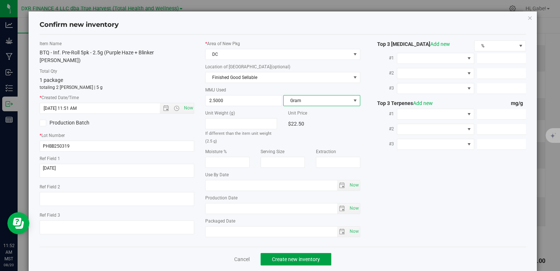
click at [325, 255] on button "Create new inventory" at bounding box center [296, 259] width 71 height 12
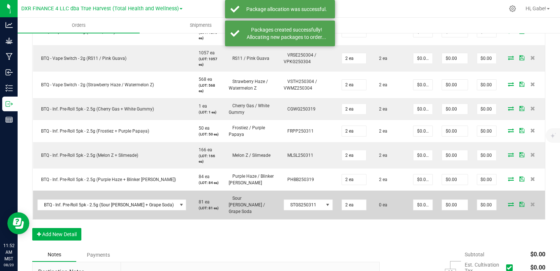
click at [508, 202] on icon at bounding box center [511, 204] width 6 height 4
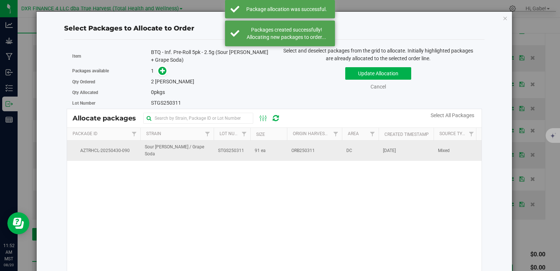
click at [169, 150] on span "Sour [PERSON_NAME] / Grape Soda" at bounding box center [177, 150] width 65 height 14
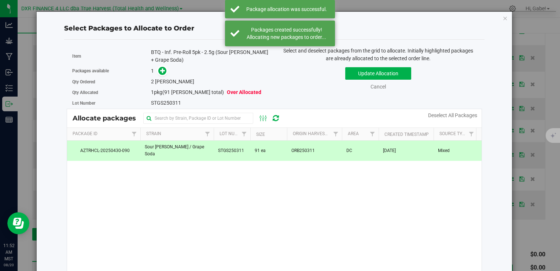
click at [157, 75] on span at bounding box center [161, 71] width 12 height 8
click at [163, 72] on icon at bounding box center [162, 70] width 5 height 5
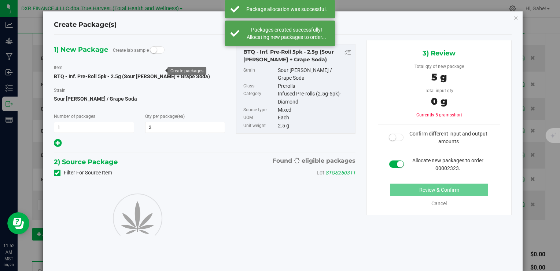
type input "2"
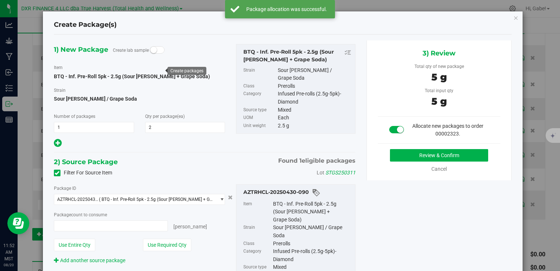
type input "2 ea"
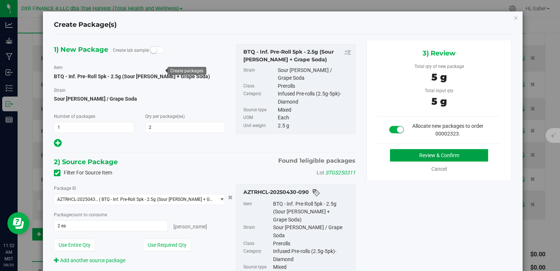
click at [409, 151] on button "Review & Confirm" at bounding box center [439, 155] width 98 height 12
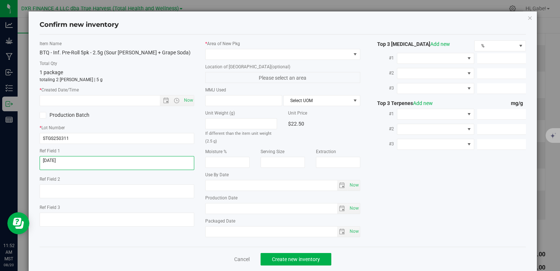
click at [72, 162] on textarea at bounding box center [117, 163] width 155 height 14
click at [95, 100] on input "text" at bounding box center [106, 100] width 132 height 10
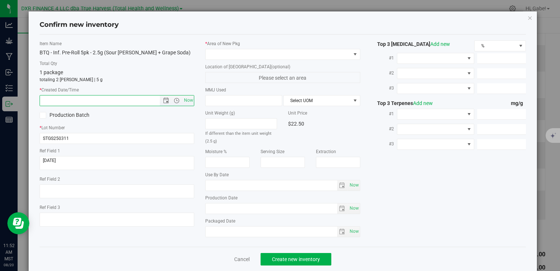
paste input "[DATE]"
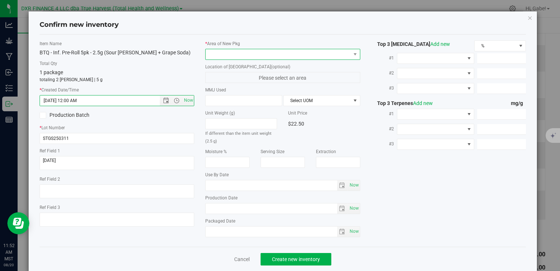
click at [241, 53] on span at bounding box center [278, 54] width 145 height 10
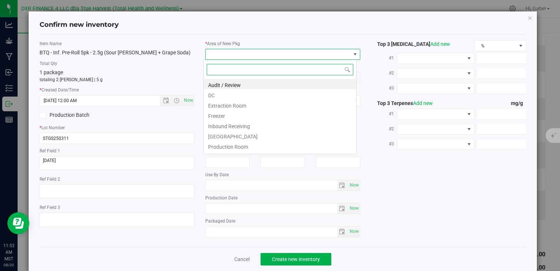
type input "[DATE] 11:52 AM"
click at [217, 93] on li "DC" at bounding box center [280, 94] width 153 height 10
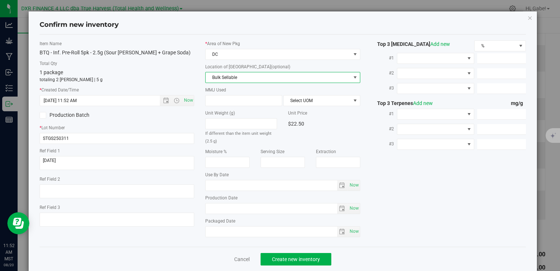
click at [232, 75] on span "Bulk Sellable" at bounding box center [278, 77] width 145 height 10
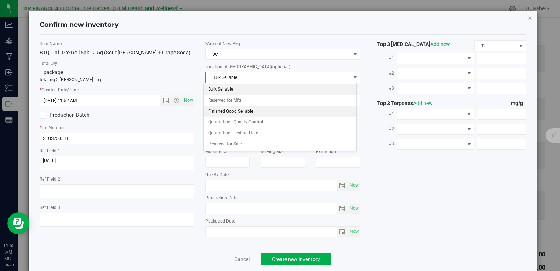
click at [232, 106] on li "Finished Good Sellable" at bounding box center [280, 111] width 153 height 11
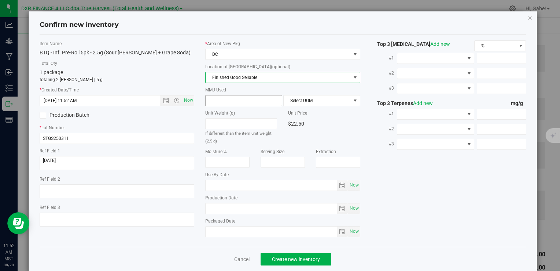
click at [244, 101] on span at bounding box center [243, 100] width 77 height 11
type input "2.5"
click at [302, 106] on div "* Area of [GEOGRAPHIC_DATA] DC Location of [GEOGRAPHIC_DATA] (optional) Finishe…" at bounding box center [283, 140] width 166 height 200
type input "2.5000"
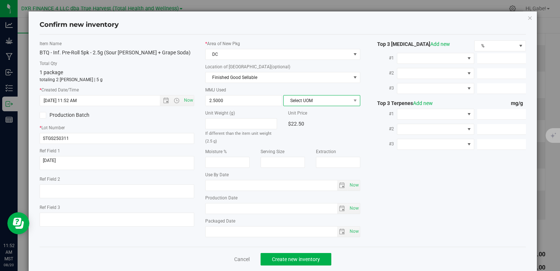
click at [302, 102] on span "Select UOM" at bounding box center [317, 100] width 67 height 10
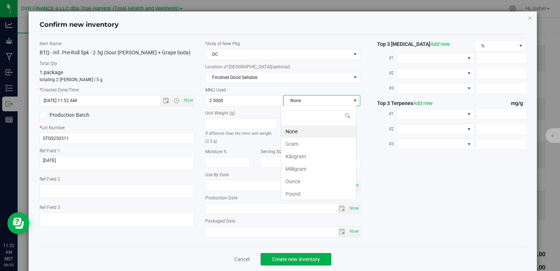
scroll to position [11, 76]
click at [298, 142] on li "Gram" at bounding box center [318, 144] width 75 height 12
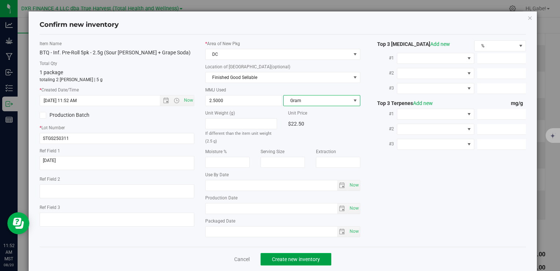
click at [324, 255] on button "Create new inventory" at bounding box center [296, 259] width 71 height 12
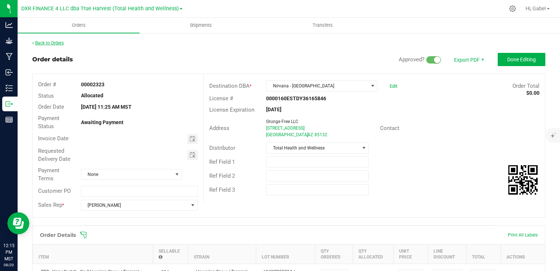
click at [43, 43] on link "Back to Orders" at bounding box center [48, 42] width 32 height 5
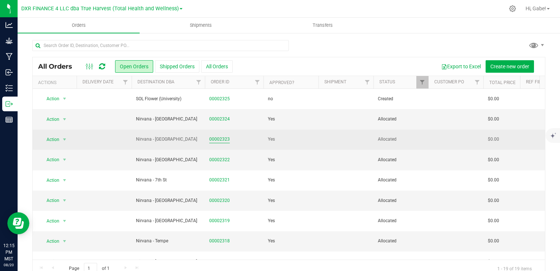
click at [226, 140] on link "00002323" at bounding box center [219, 139] width 21 height 7
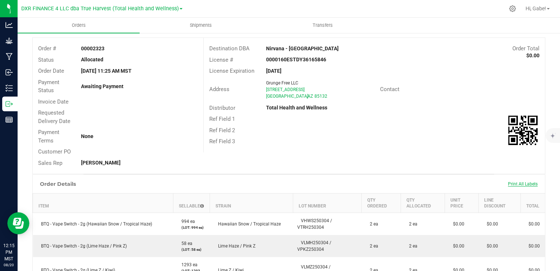
scroll to position [37, 0]
click at [522, 182] on span "Print All Labels" at bounding box center [523, 182] width 30 height 5
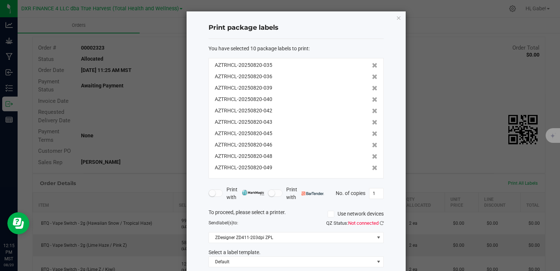
click at [363, 224] on span "Not connected" at bounding box center [363, 223] width 30 height 6
click at [380, 222] on icon at bounding box center [382, 222] width 4 height 5
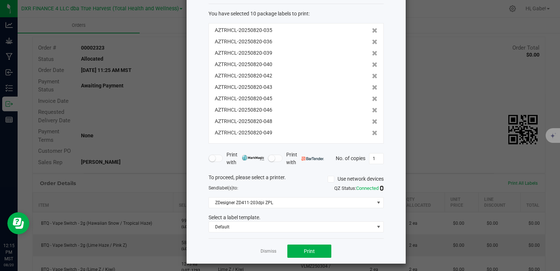
scroll to position [38, 0]
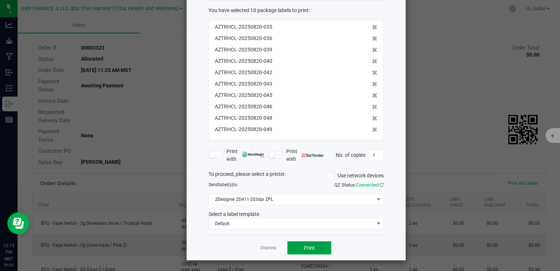
click at [315, 246] on button "Print" at bounding box center [310, 247] width 44 height 13
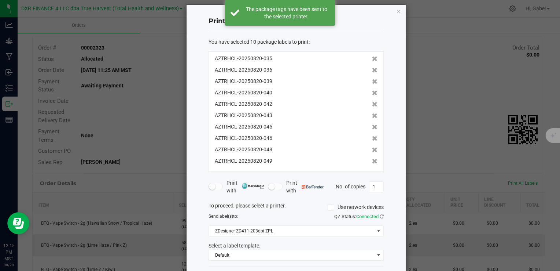
scroll to position [0, 0]
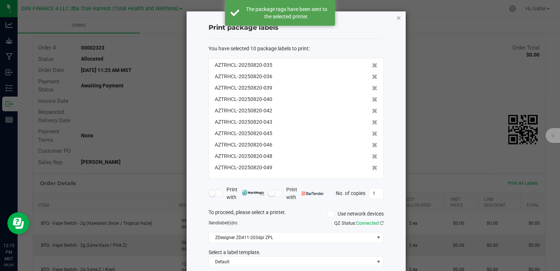
click at [397, 15] on icon "button" at bounding box center [398, 17] width 5 height 9
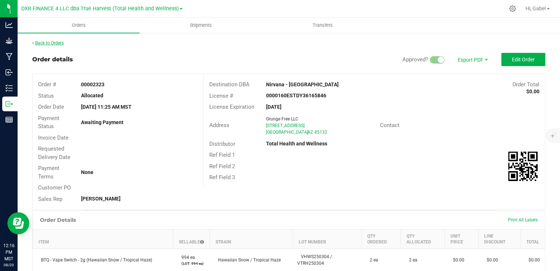
click at [51, 45] on link "Back to Orders" at bounding box center [48, 42] width 32 height 5
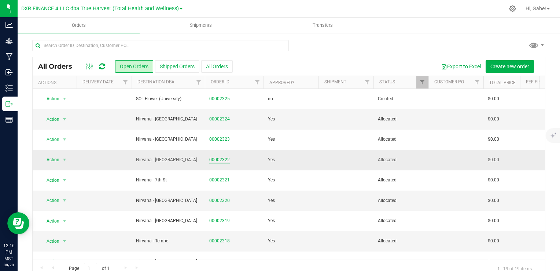
click at [221, 158] on link "00002322" at bounding box center [219, 159] width 21 height 7
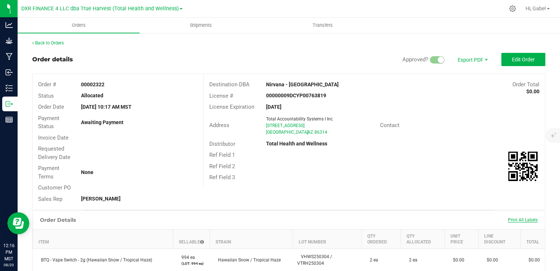
click at [522, 217] on span "Print All Labels" at bounding box center [523, 219] width 30 height 5
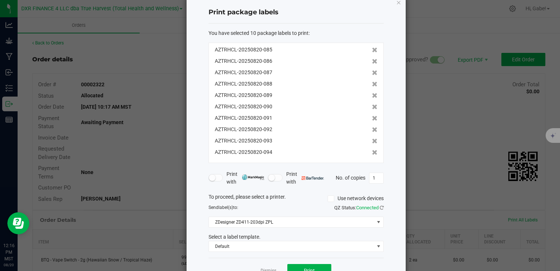
scroll to position [38, 0]
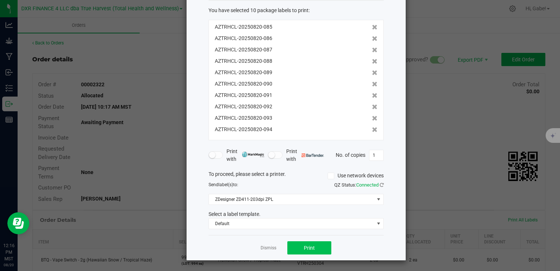
click at [316, 237] on div "Dismiss Print" at bounding box center [296, 247] width 175 height 25
click at [317, 244] on button "Print" at bounding box center [310, 247] width 44 height 13
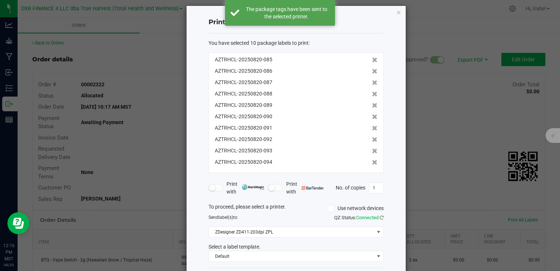
scroll to position [0, 0]
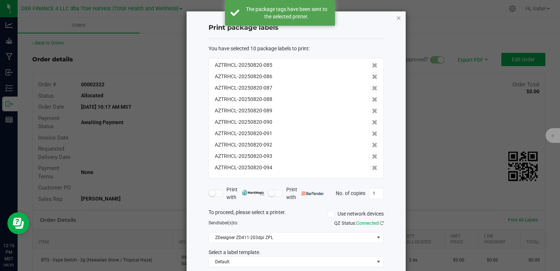
click at [396, 17] on icon "button" at bounding box center [398, 17] width 5 height 9
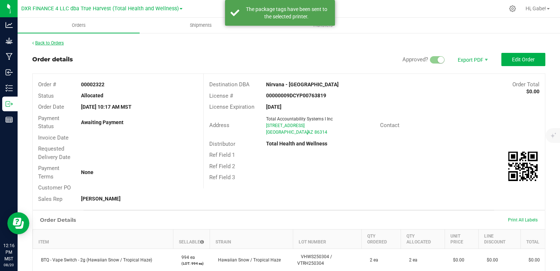
click at [48, 43] on link "Back to Orders" at bounding box center [48, 42] width 32 height 5
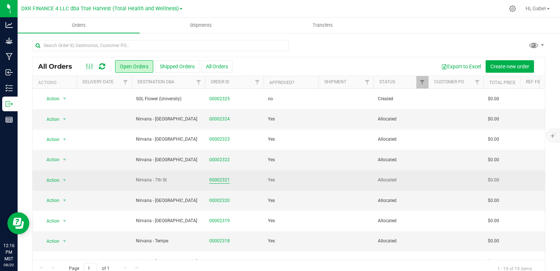
click at [222, 180] on link "00002321" at bounding box center [219, 179] width 21 height 7
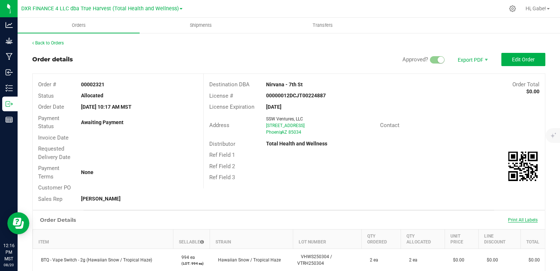
click at [528, 219] on span "Print All Labels" at bounding box center [523, 219] width 30 height 5
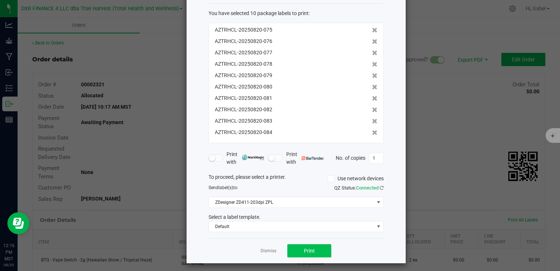
scroll to position [38, 0]
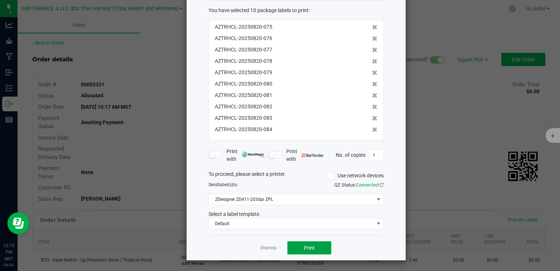
click at [317, 246] on button "Print" at bounding box center [310, 247] width 44 height 13
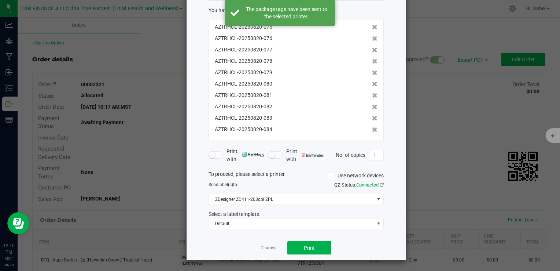
click at [157, 125] on ngb-modal-window "Print package labels You have selected 10 package labels to print : AZTRHCL-202…" at bounding box center [283, 135] width 566 height 271
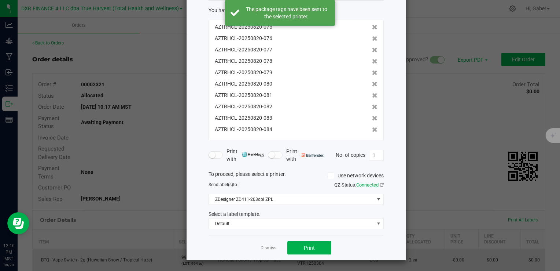
click at [270, 245] on link "Dismiss" at bounding box center [269, 248] width 16 height 6
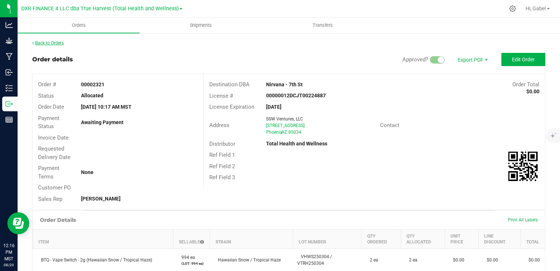
click at [52, 42] on link "Back to Orders" at bounding box center [48, 42] width 32 height 5
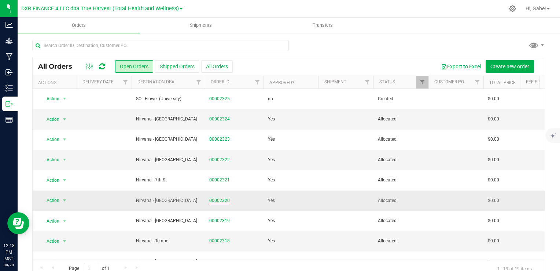
click at [215, 197] on link "00002320" at bounding box center [219, 200] width 21 height 7
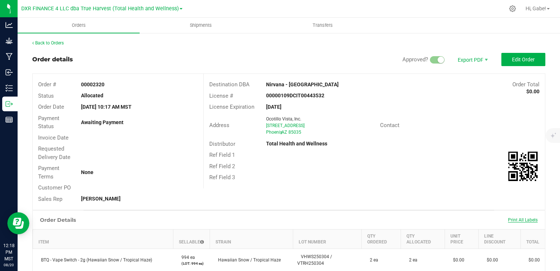
click at [520, 219] on span "Print All Labels" at bounding box center [523, 219] width 30 height 5
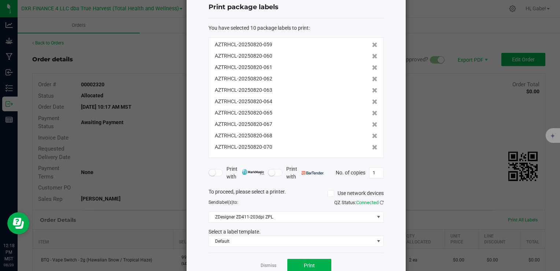
scroll to position [38, 0]
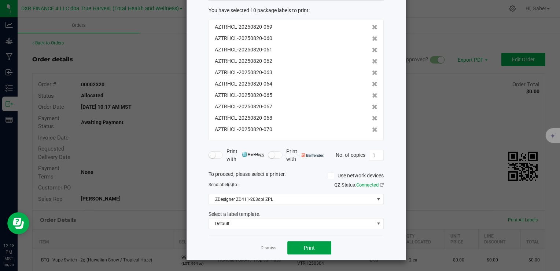
click at [321, 249] on button "Print" at bounding box center [310, 247] width 44 height 13
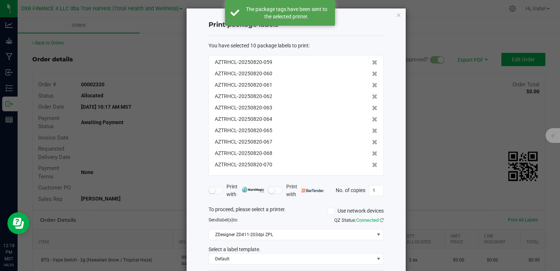
scroll to position [0, 0]
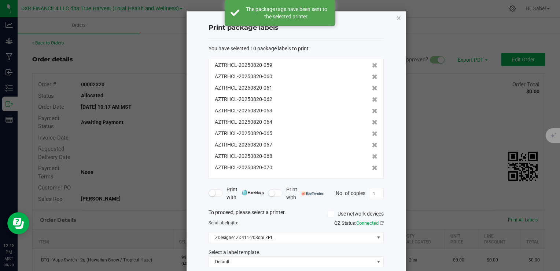
click at [396, 18] on icon "button" at bounding box center [398, 17] width 5 height 9
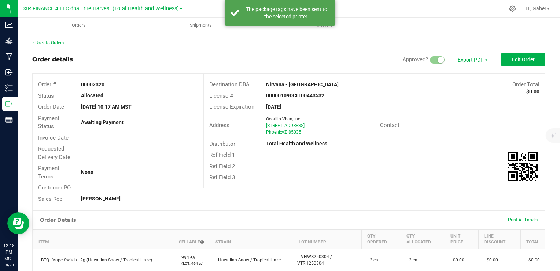
click at [53, 41] on link "Back to Orders" at bounding box center [48, 42] width 32 height 5
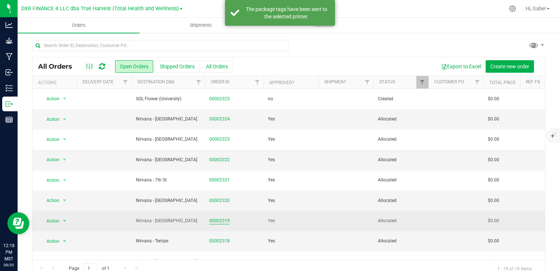
click at [216, 218] on link "00002319" at bounding box center [219, 220] width 21 height 7
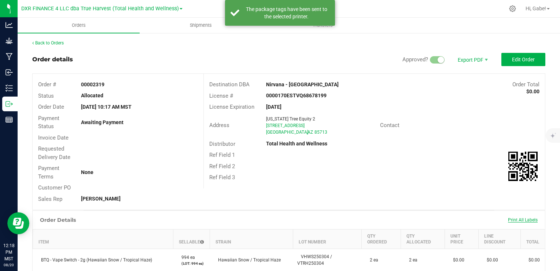
click at [509, 217] on span "Print All Labels" at bounding box center [523, 219] width 30 height 5
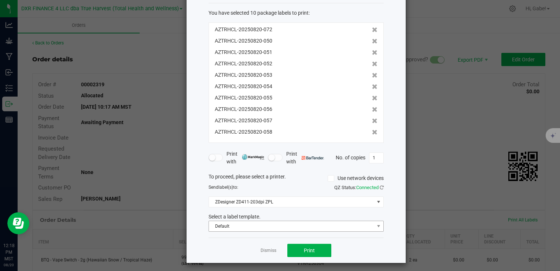
scroll to position [38, 0]
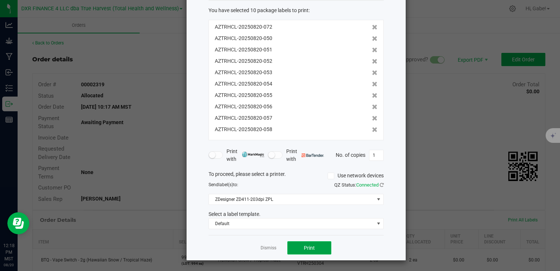
click at [317, 245] on button "Print" at bounding box center [310, 247] width 44 height 13
click at [314, 248] on button "Print" at bounding box center [310, 247] width 44 height 13
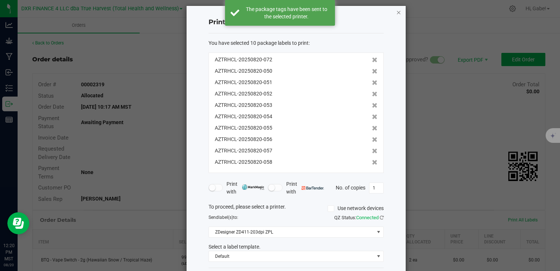
scroll to position [0, 0]
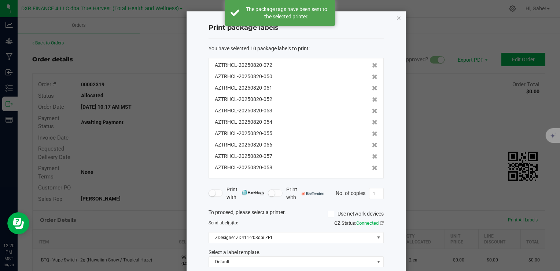
click at [396, 18] on icon "button" at bounding box center [398, 17] width 5 height 9
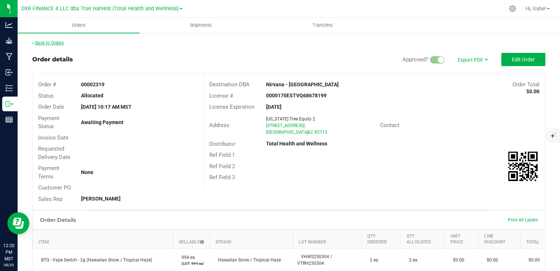
click at [60, 43] on link "Back to Orders" at bounding box center [48, 42] width 32 height 5
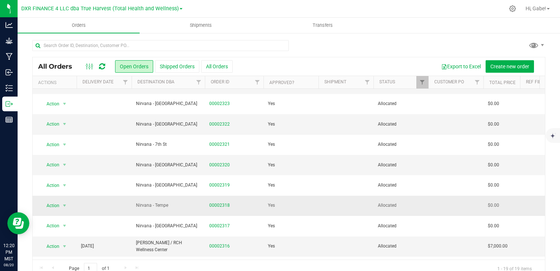
scroll to position [37, 0]
click at [221, 206] on link "00002318" at bounding box center [219, 204] width 21 height 7
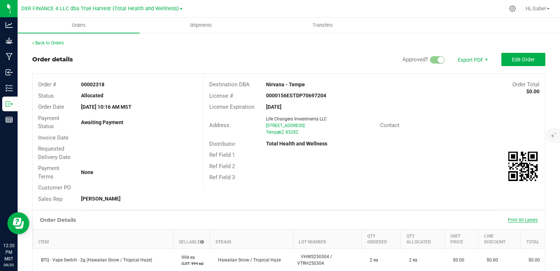
click at [508, 219] on span "Print All Labels" at bounding box center [523, 219] width 30 height 5
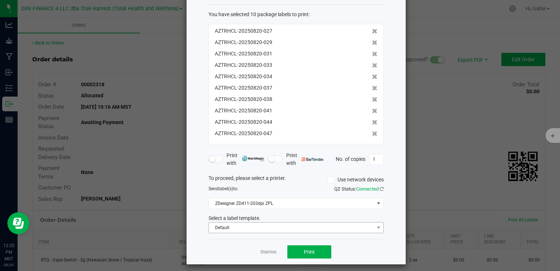
scroll to position [38, 0]
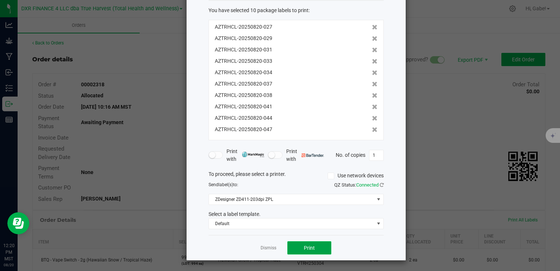
click at [322, 242] on button "Print" at bounding box center [310, 247] width 44 height 13
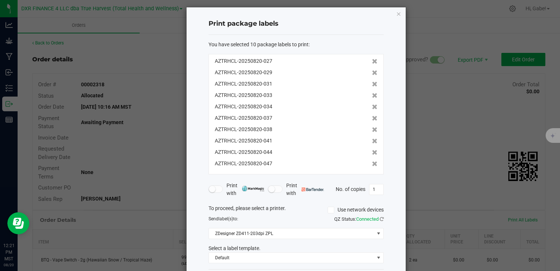
scroll to position [0, 0]
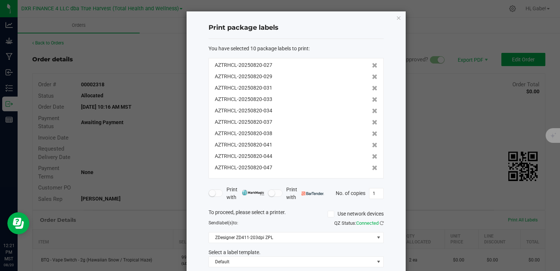
drag, startPoint x: 395, startPoint y: 21, endPoint x: 390, endPoint y: 22, distance: 4.9
click at [396, 21] on icon "button" at bounding box center [398, 17] width 5 height 9
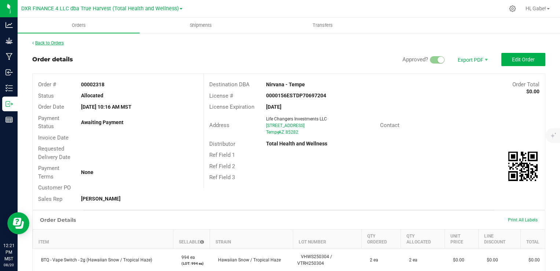
click at [55, 41] on link "Back to Orders" at bounding box center [48, 42] width 32 height 5
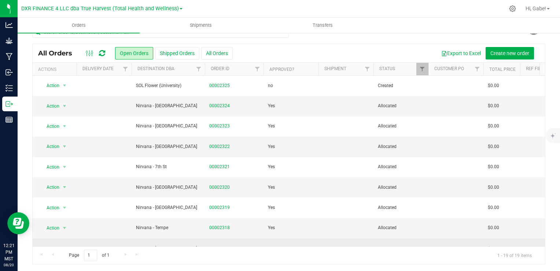
scroll to position [37, 0]
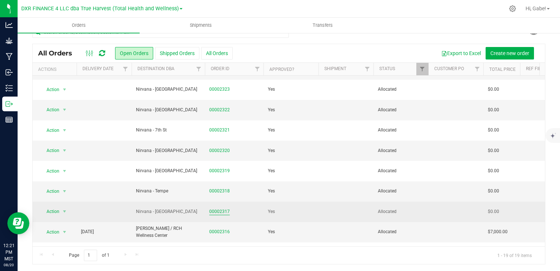
click at [224, 211] on link "00002317" at bounding box center [219, 211] width 21 height 7
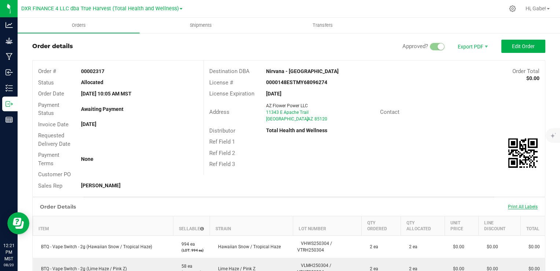
click at [521, 206] on span "Print All Labels" at bounding box center [523, 206] width 30 height 5
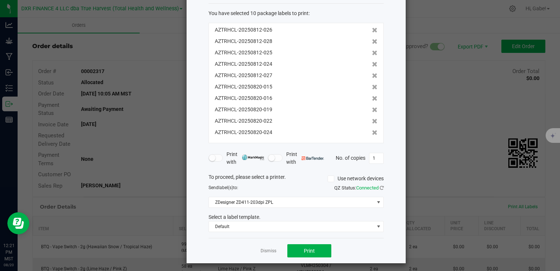
scroll to position [38, 0]
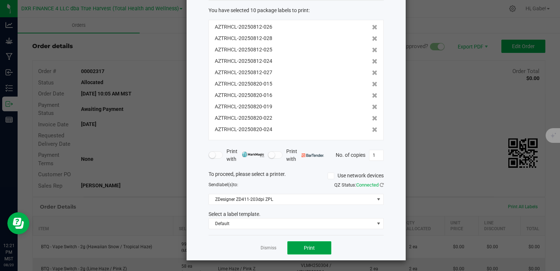
click at [323, 242] on button "Print" at bounding box center [310, 247] width 44 height 13
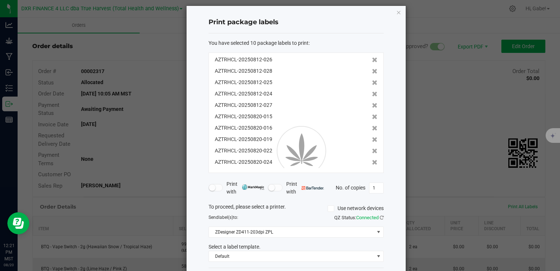
scroll to position [0, 0]
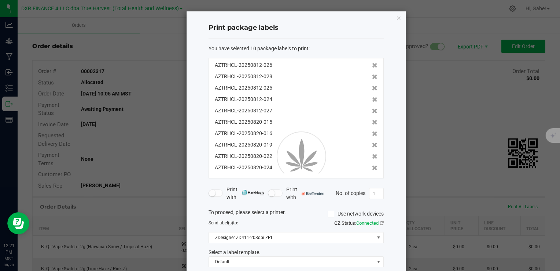
click at [396, 17] on div at bounding box center [296, 154] width 219 height 287
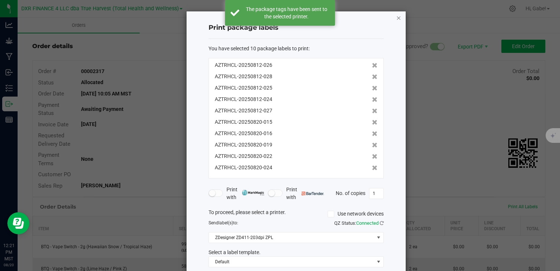
click at [396, 17] on icon "button" at bounding box center [398, 17] width 5 height 9
